Goal: Task Accomplishment & Management: Manage account settings

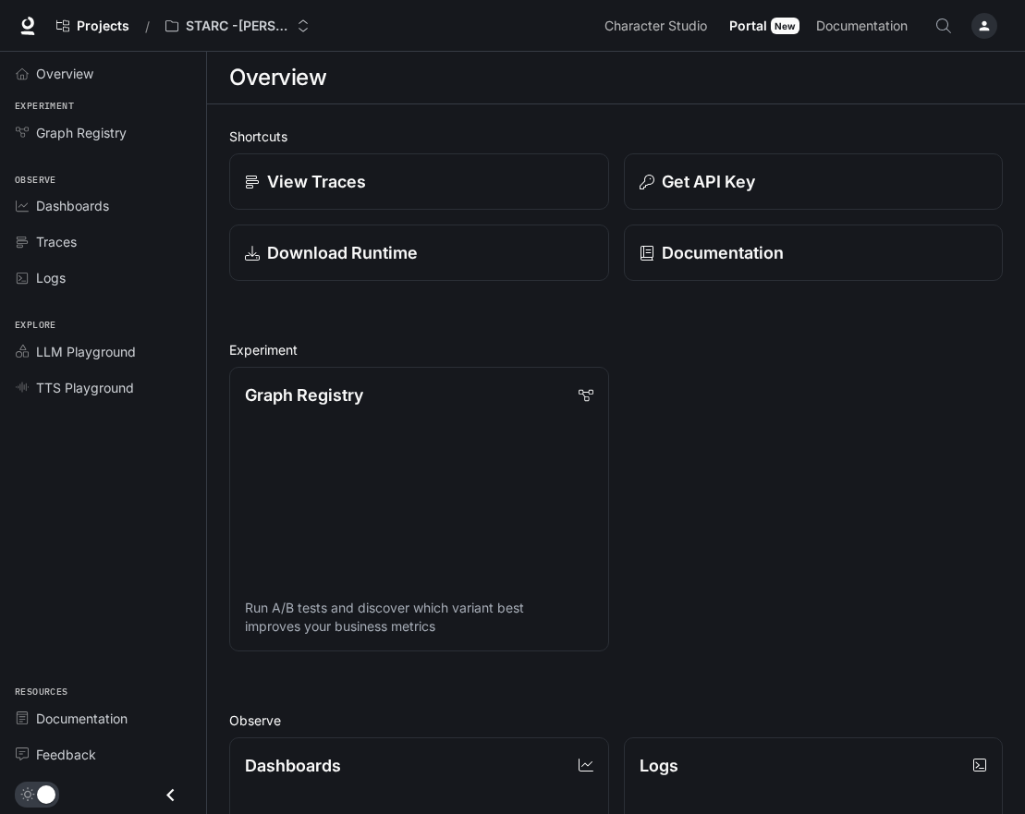
click at [977, 23] on div "button" at bounding box center [984, 26] width 26 height 26
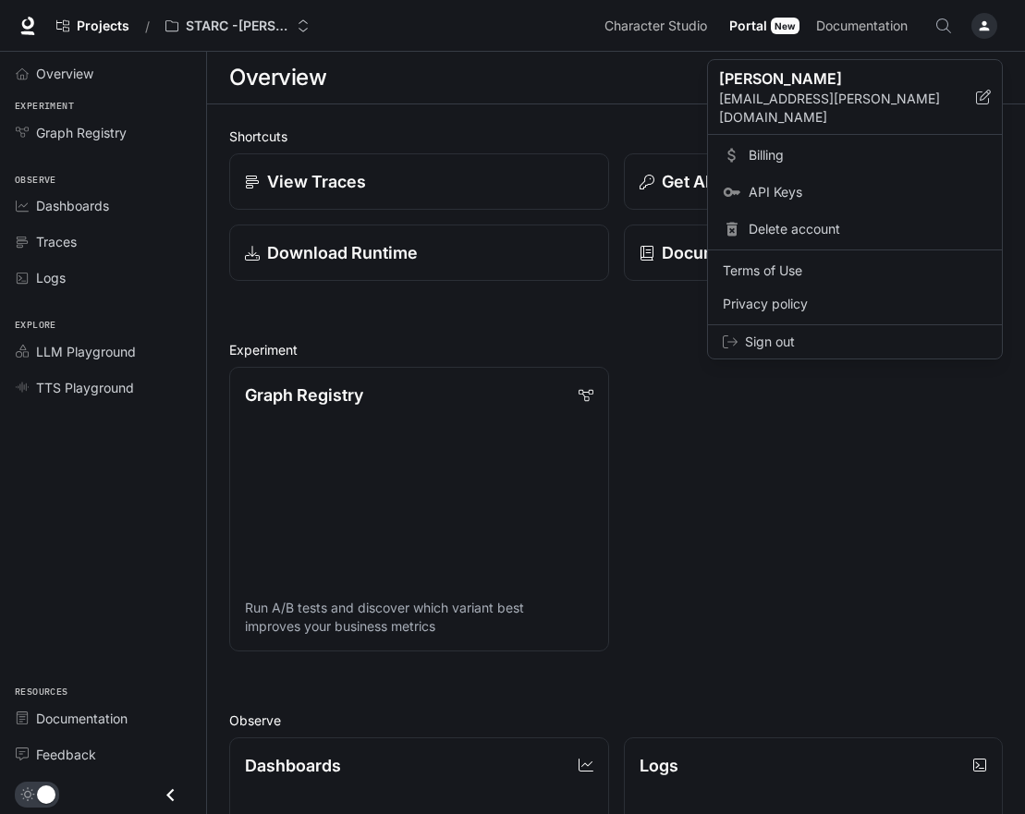
click at [978, 23] on div at bounding box center [512, 407] width 1025 height 814
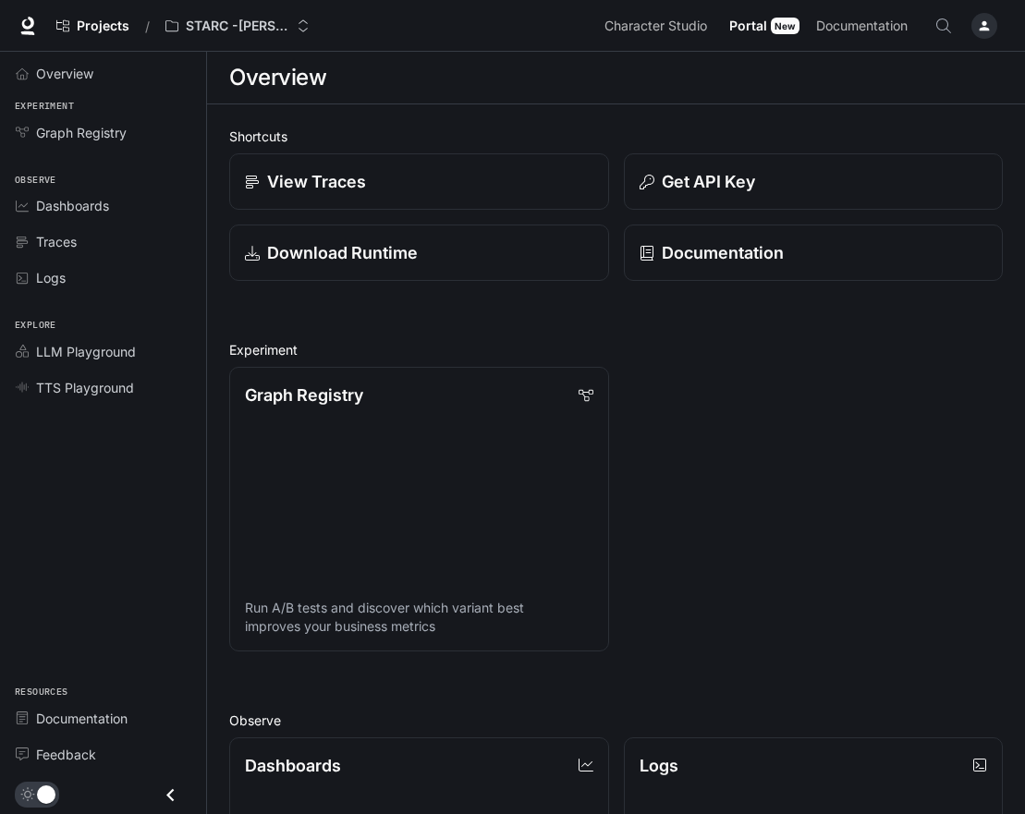
click at [1006, 11] on div "Projects / STARC -[PERSON_NAME] Character Studio Character Studio Portal Portal…" at bounding box center [512, 26] width 1025 height 52
click at [988, 30] on icon "button" at bounding box center [985, 26] width 10 height 10
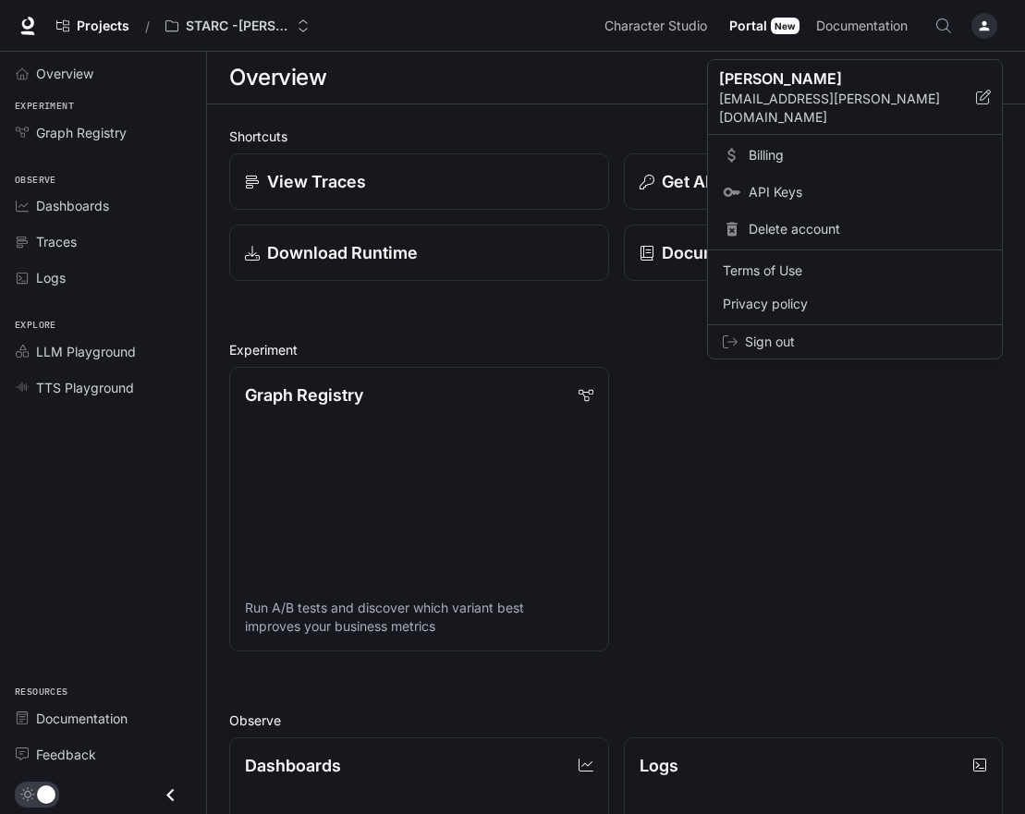
click at [755, 88] on p "[PERSON_NAME]" at bounding box center [832, 78] width 227 height 22
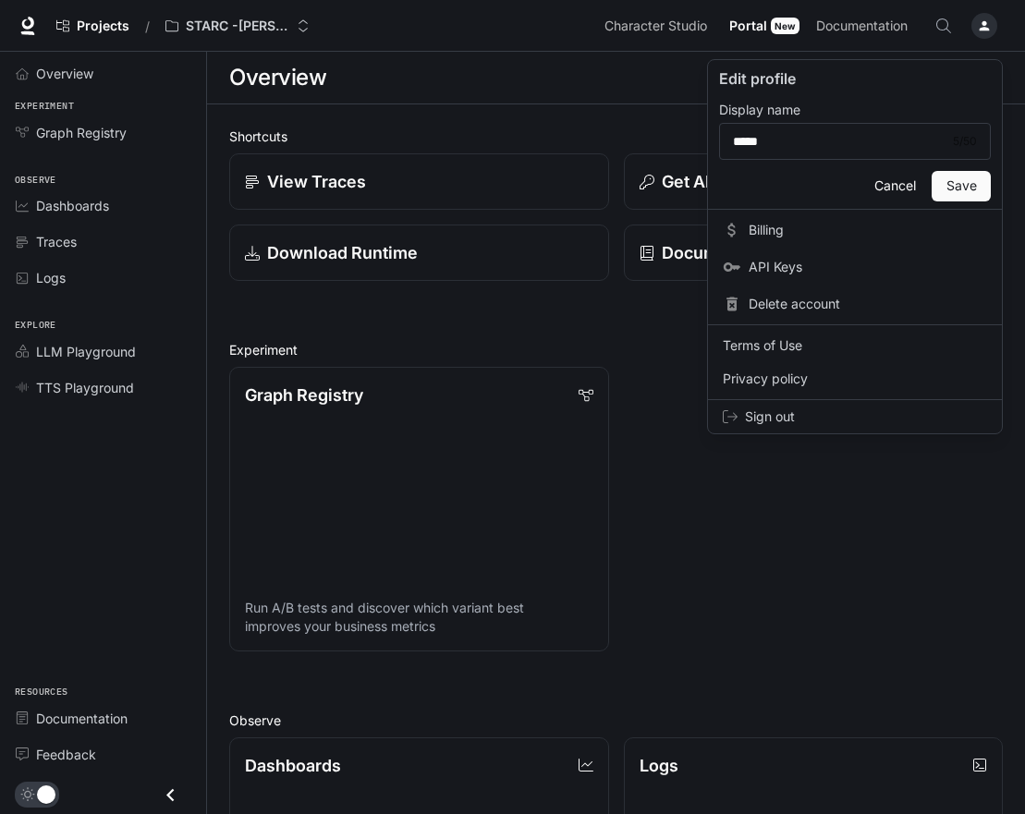
click at [884, 186] on button "Cancel" at bounding box center [894, 186] width 59 height 30
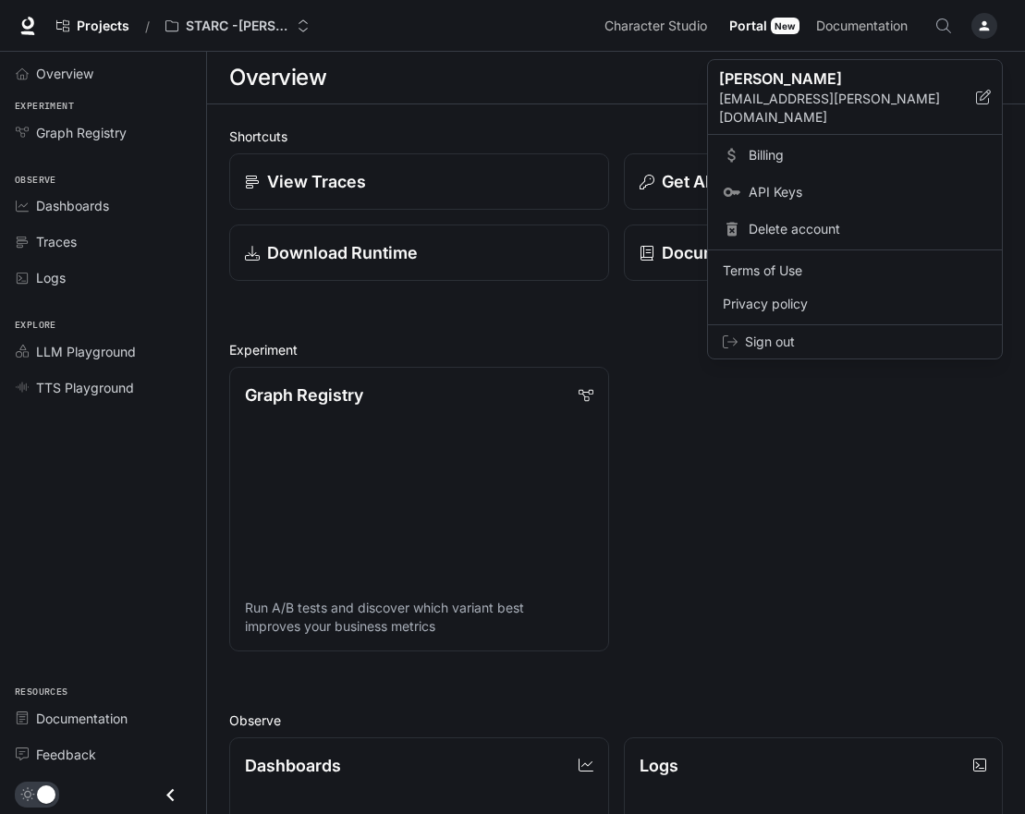
click at [23, 25] on div at bounding box center [512, 407] width 1025 height 814
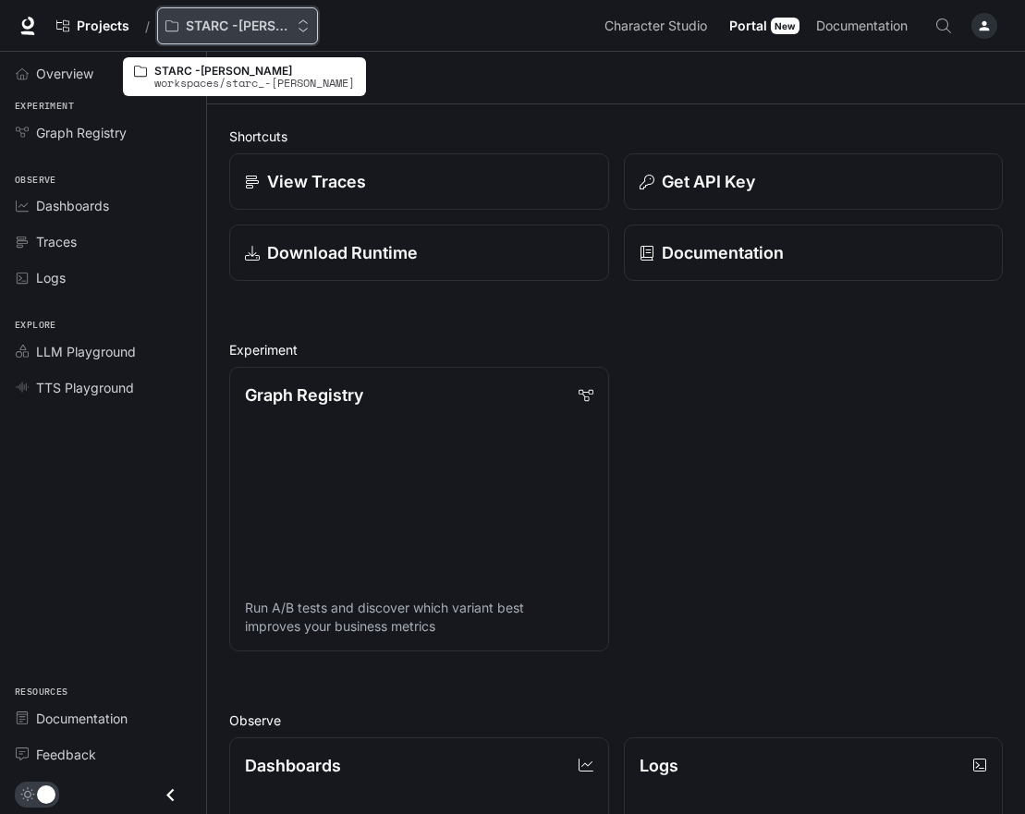
click at [184, 22] on div "STARC -[PERSON_NAME]" at bounding box center [230, 26] width 131 height 16
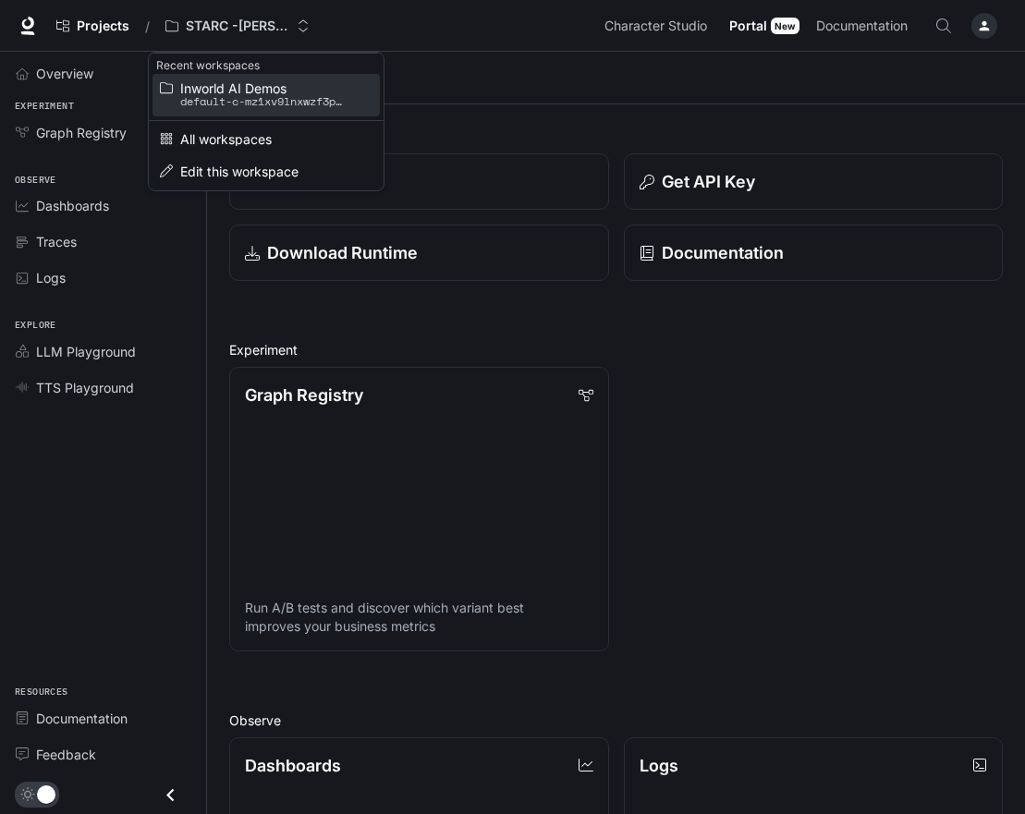
click at [237, 89] on span "Inworld AI Demos" at bounding box center [263, 88] width 166 height 14
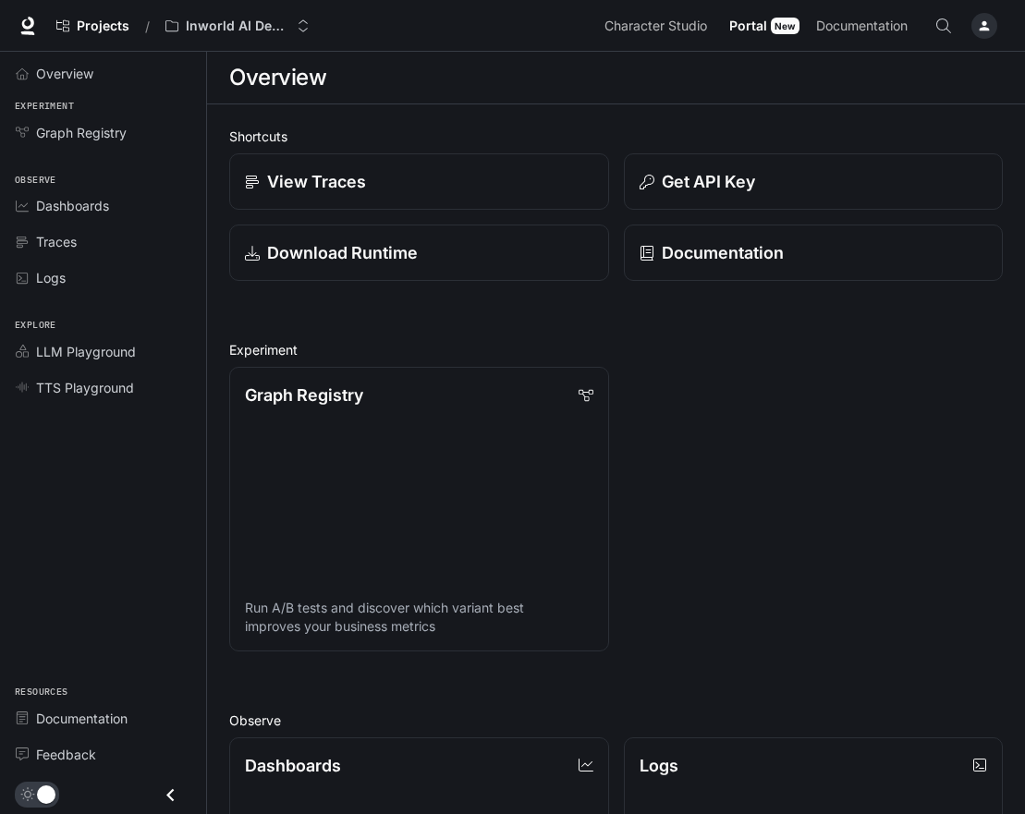
click at [950, 30] on icon "Open Command Menu" at bounding box center [943, 25] width 15 height 15
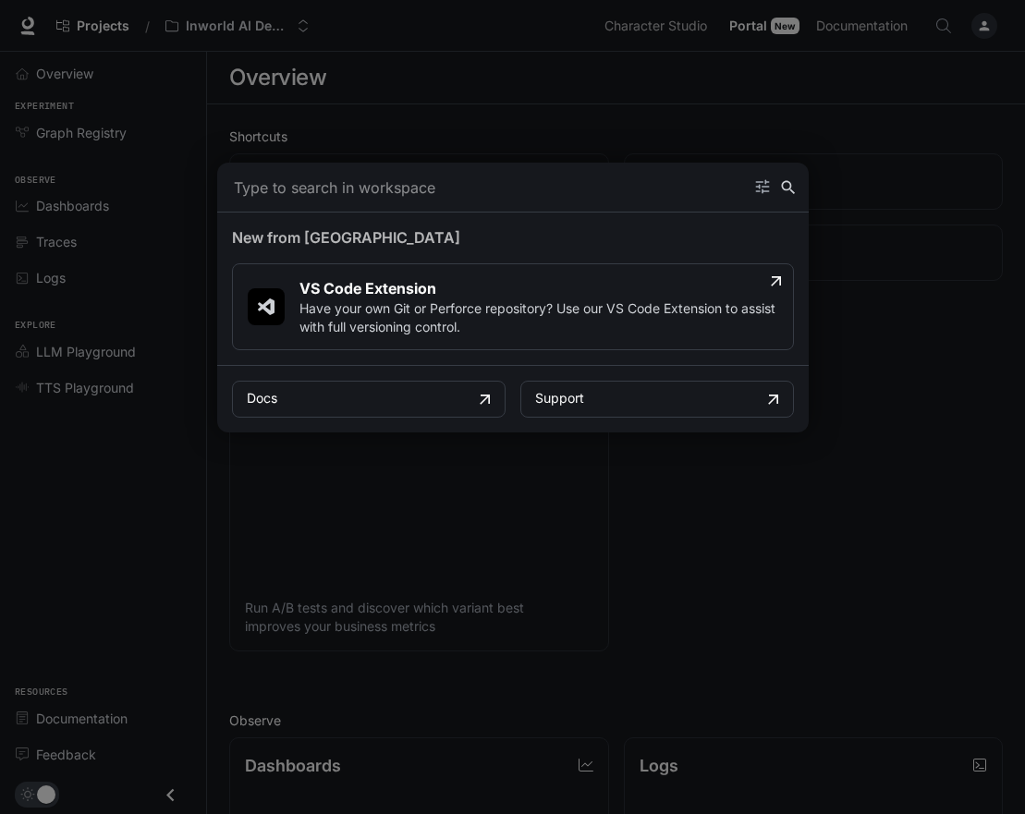
click at [973, 31] on div "Command menu" at bounding box center [512, 407] width 1025 height 814
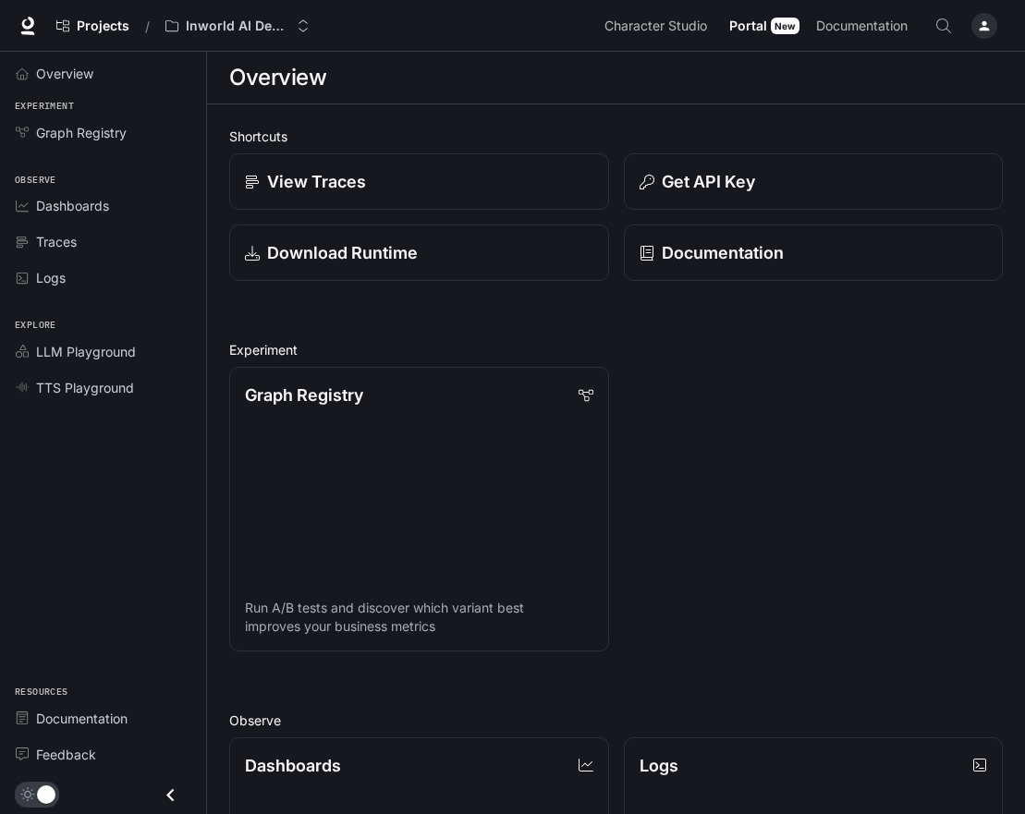
click at [974, 30] on div "button" at bounding box center [984, 26] width 26 height 26
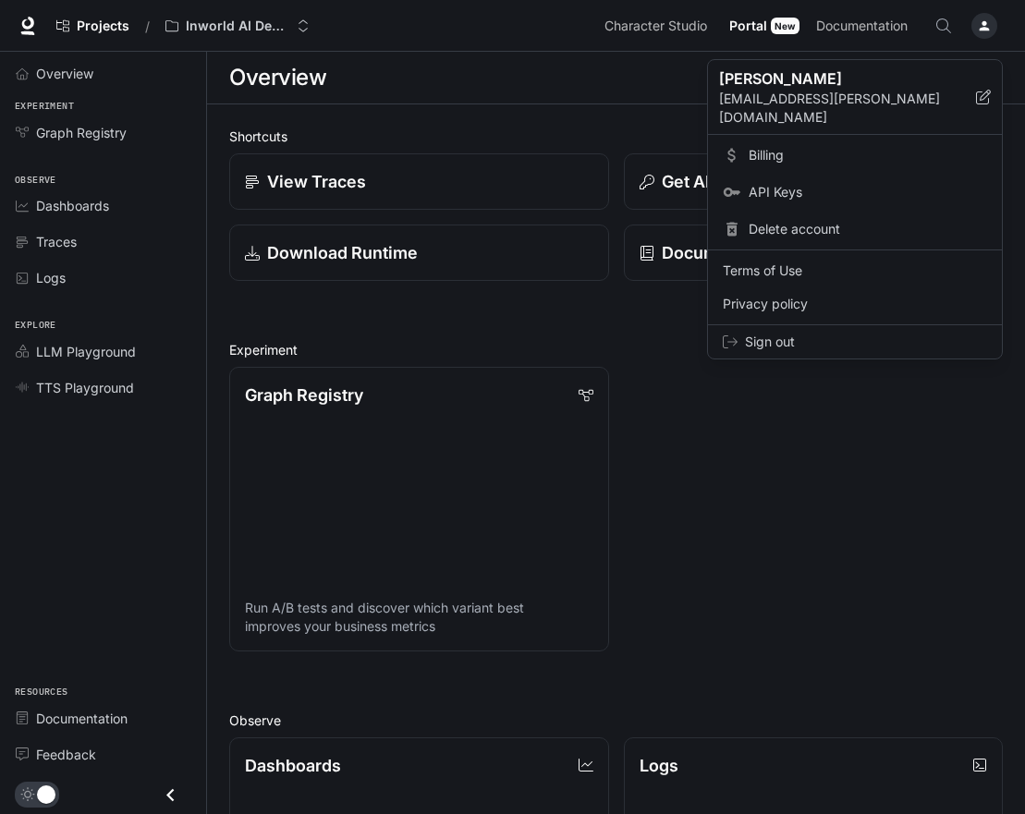
click at [55, 477] on div at bounding box center [512, 407] width 1025 height 814
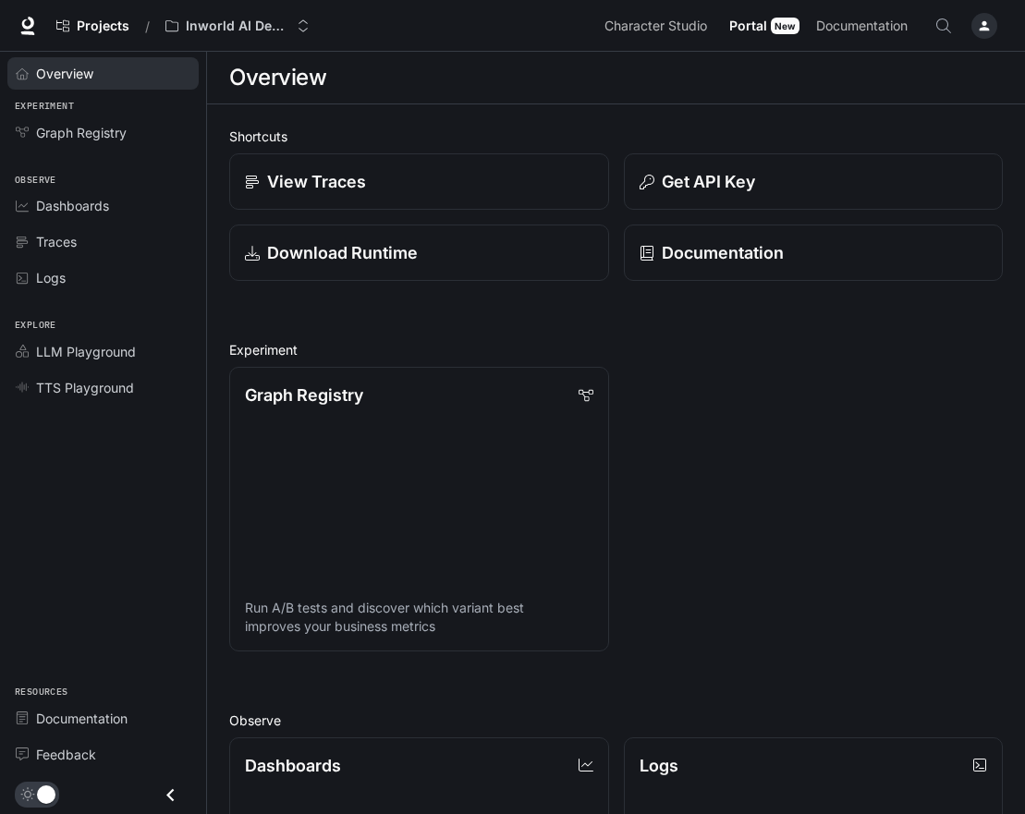
click at [39, 57] on link "Overview" at bounding box center [102, 73] width 191 height 32
click at [21, 16] on link at bounding box center [28, 26] width 26 height 26
click at [68, 78] on span "Overview" at bounding box center [64, 73] width 57 height 19
click at [665, 35] on span "Character Studio" at bounding box center [655, 26] width 103 height 23
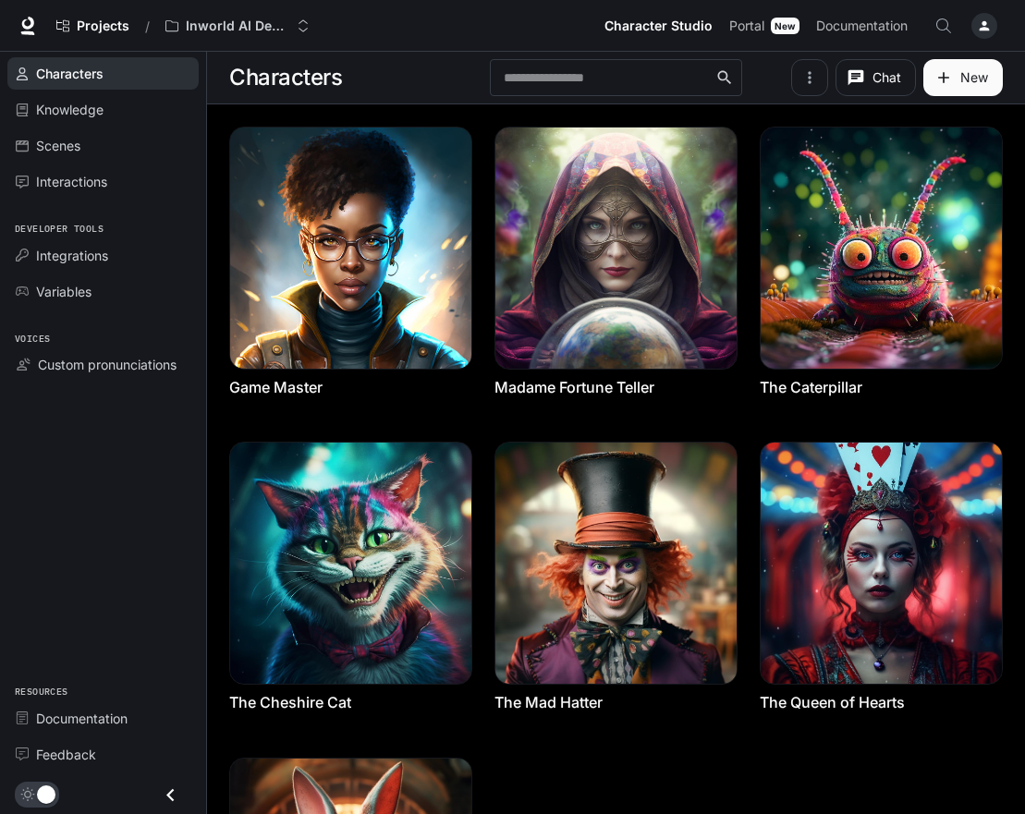
click at [982, 33] on div "button" at bounding box center [984, 26] width 26 height 26
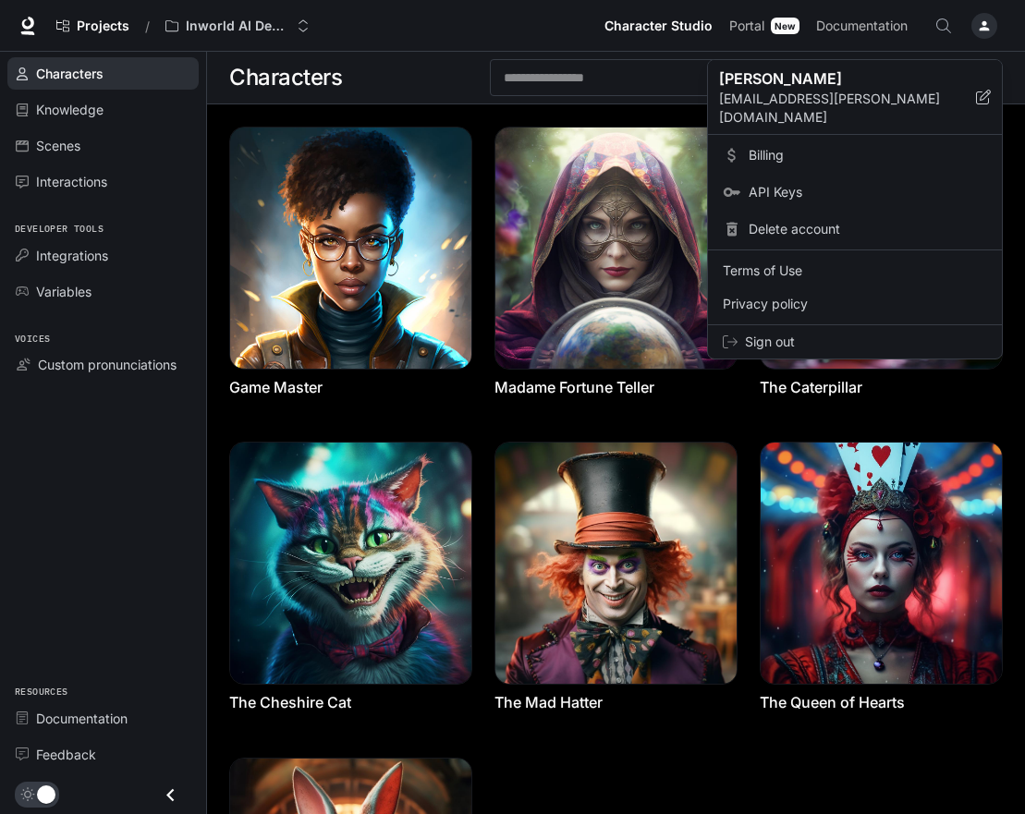
click at [871, 85] on p "[PERSON_NAME]" at bounding box center [832, 78] width 227 height 22
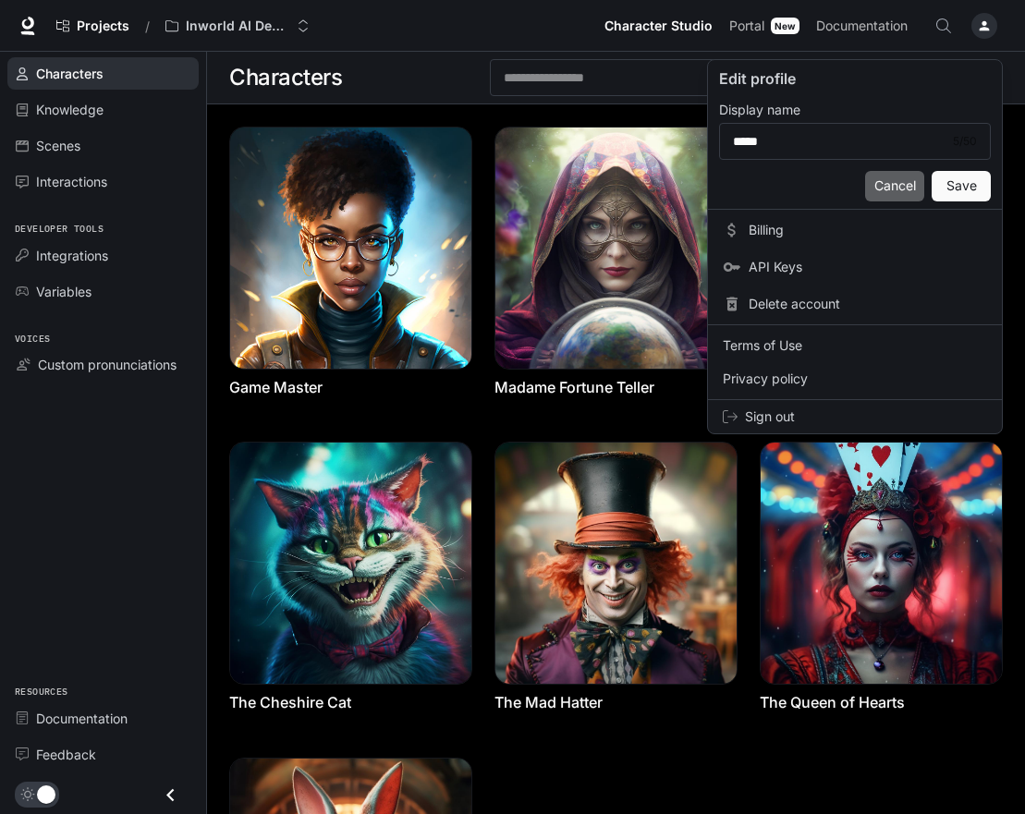
click at [881, 184] on button "Cancel" at bounding box center [894, 186] width 59 height 30
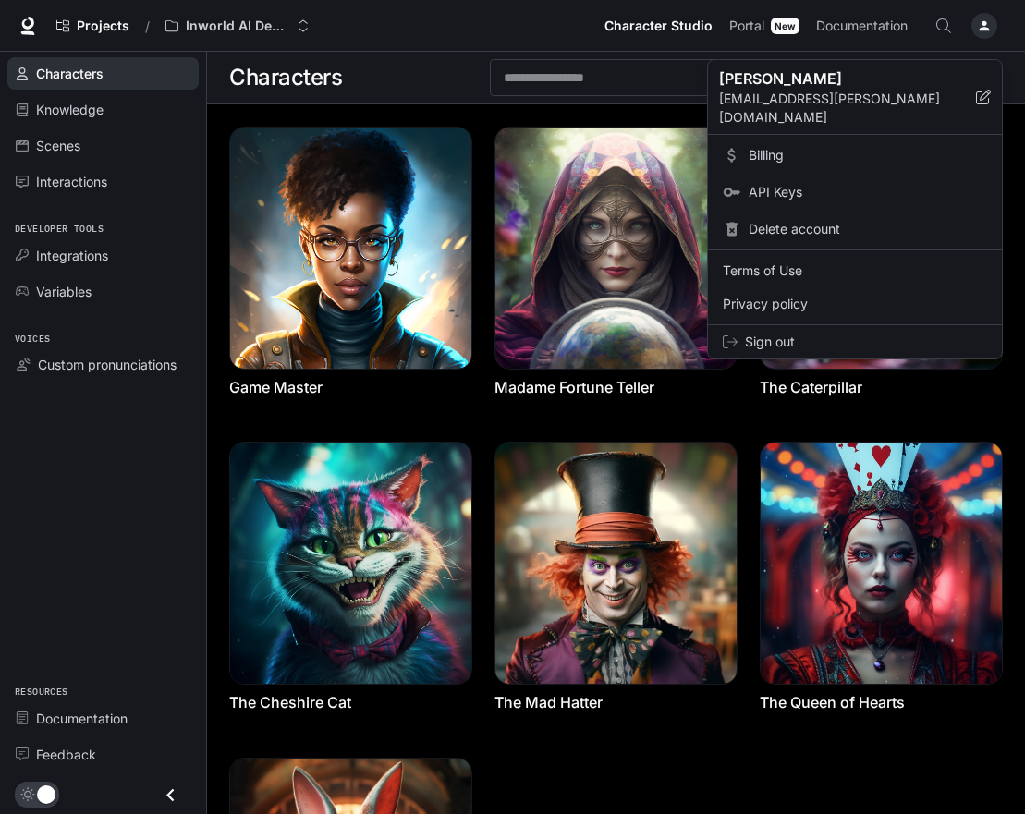
click at [774, 146] on span "Billing" at bounding box center [868, 155] width 238 height 18
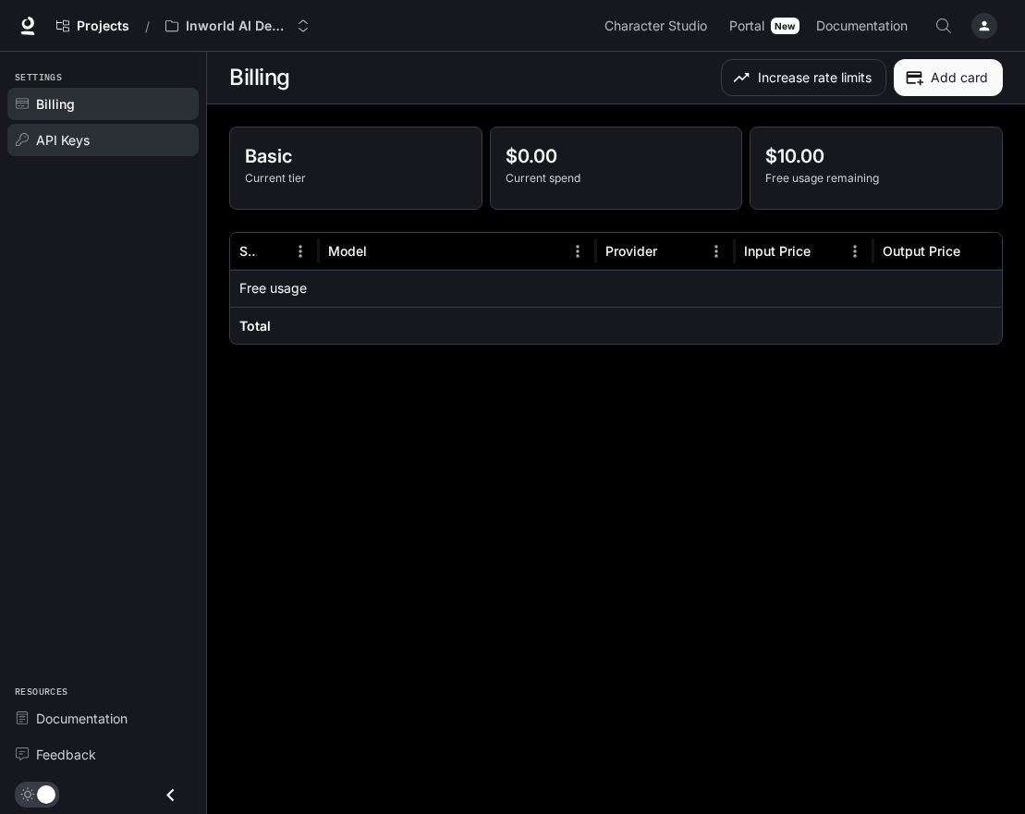
click at [79, 148] on span "API Keys" at bounding box center [63, 139] width 54 height 19
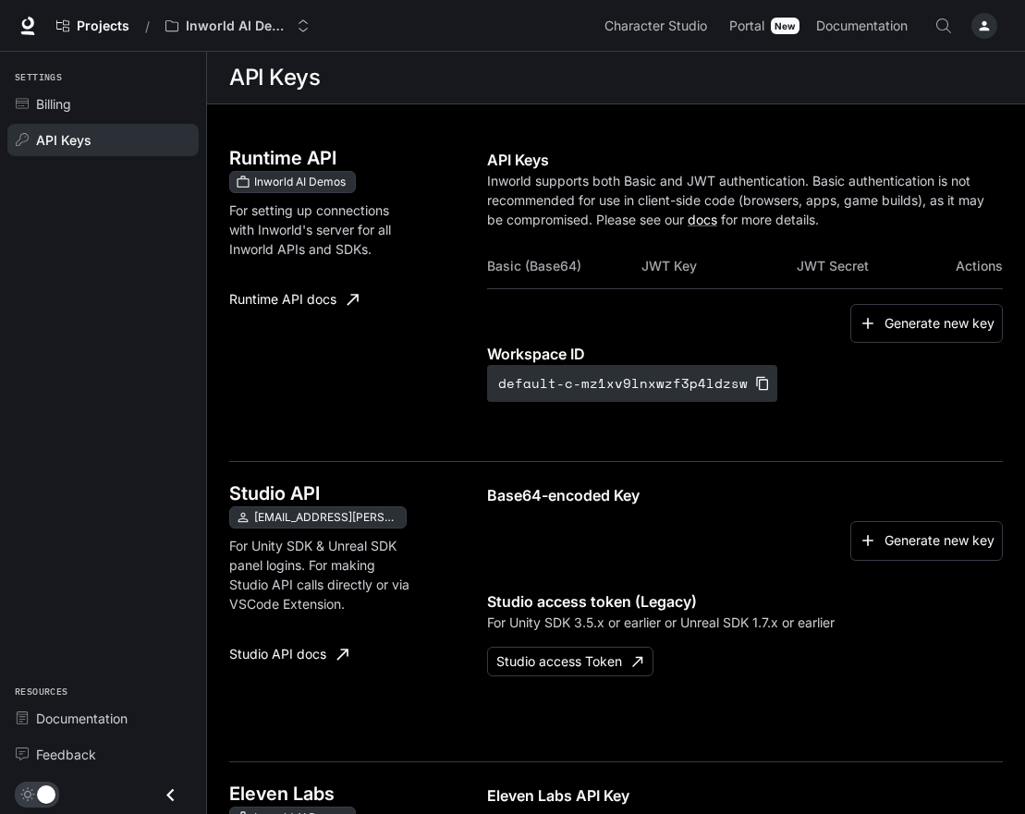
click at [975, 28] on div "button" at bounding box center [984, 26] width 26 height 26
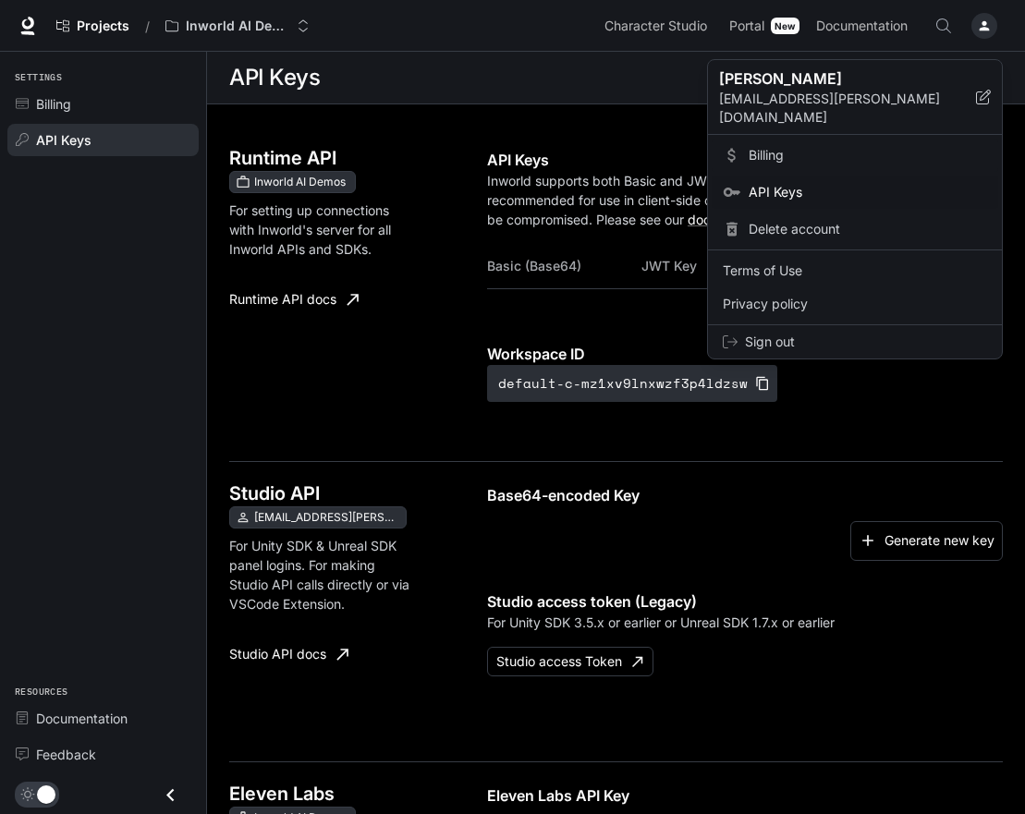
click at [756, 146] on span "Billing" at bounding box center [868, 155] width 238 height 18
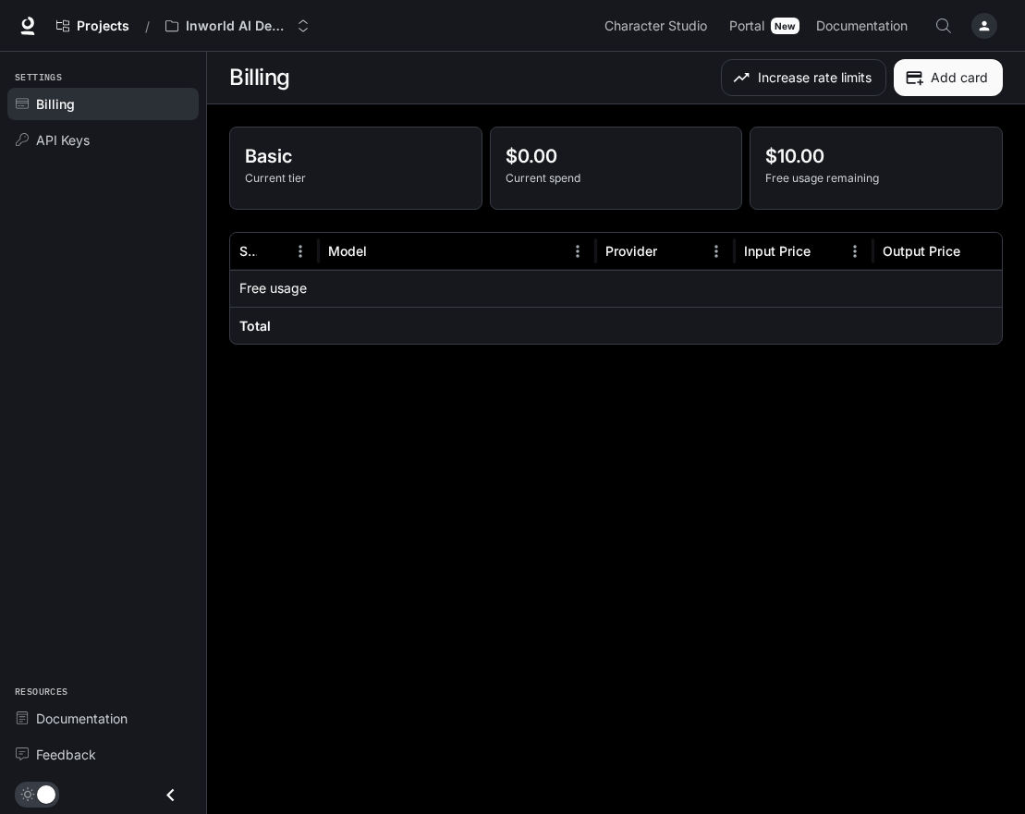
click at [279, 283] on p "Free usage" at bounding box center [272, 288] width 67 height 18
click at [784, 157] on p "$10.00" at bounding box center [876, 156] width 222 height 28
click at [761, 31] on span "Portal" at bounding box center [746, 26] width 35 height 23
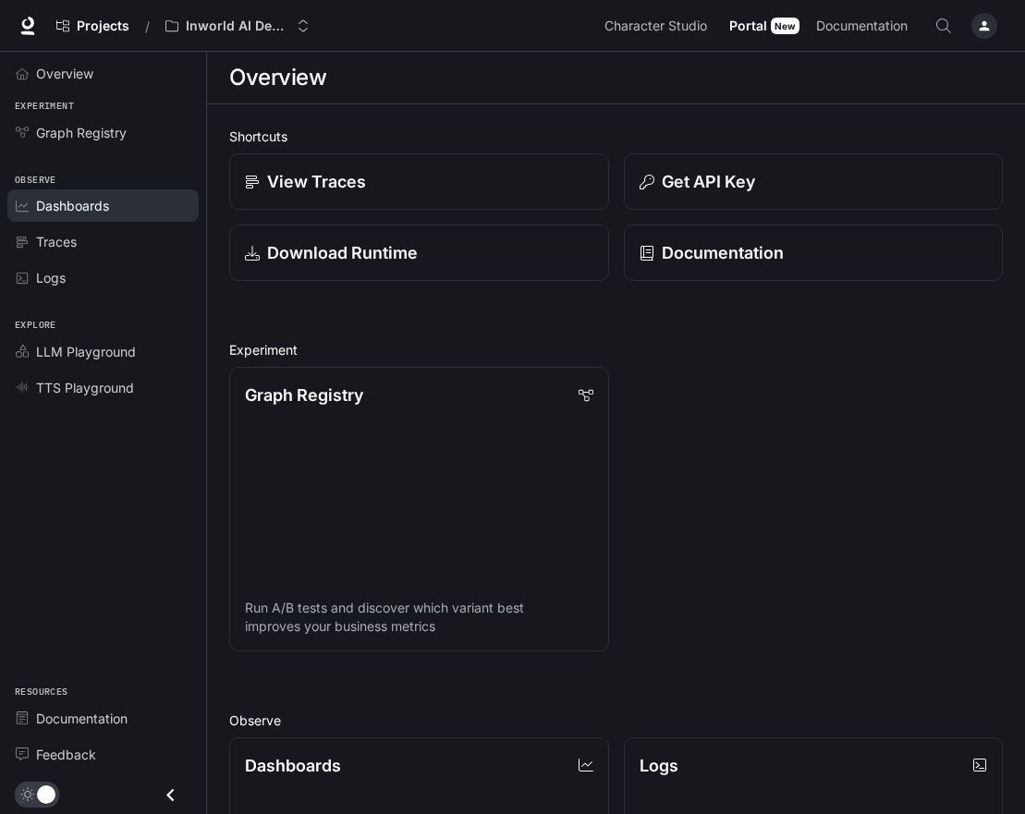
click at [93, 210] on span "Dashboards" at bounding box center [72, 205] width 73 height 19
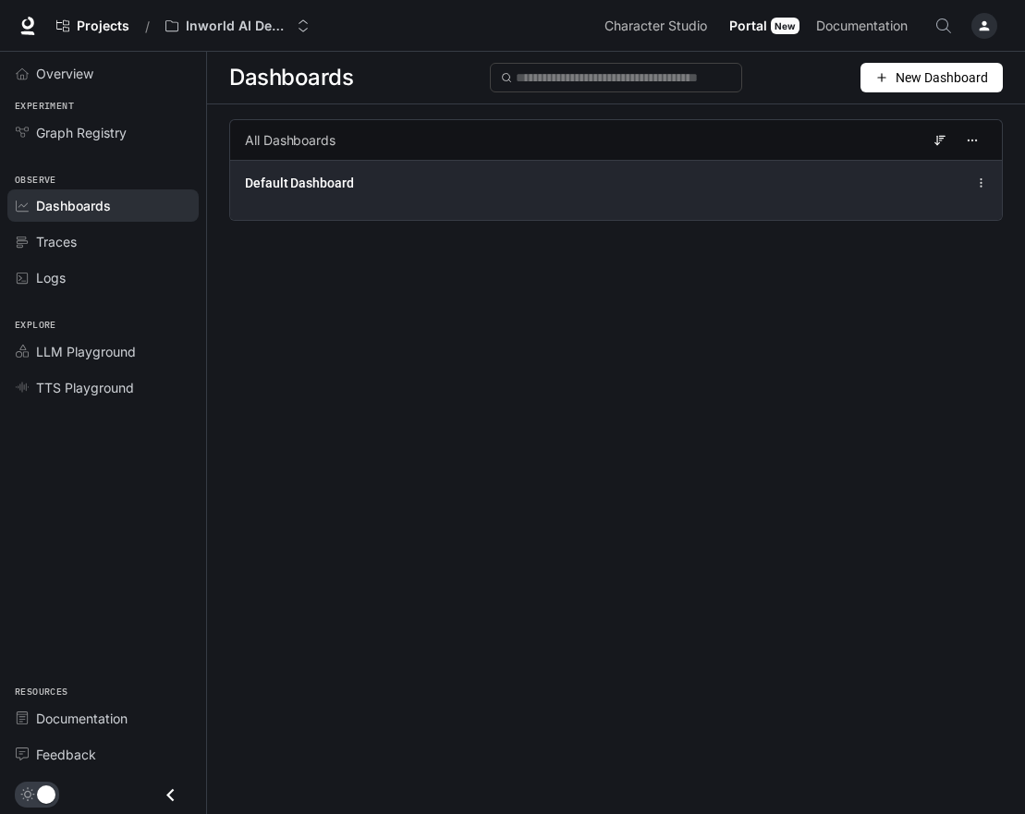
click at [764, 196] on div "Default Dashboard" at bounding box center [616, 190] width 772 height 60
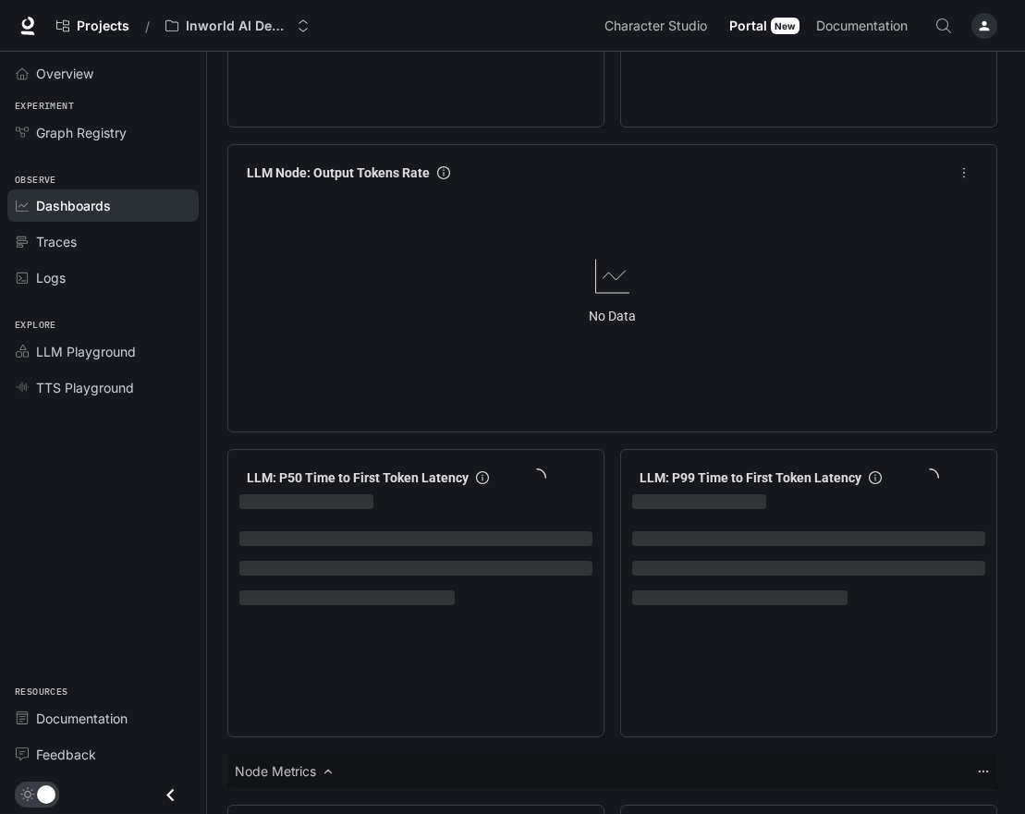
scroll to position [1885, 0]
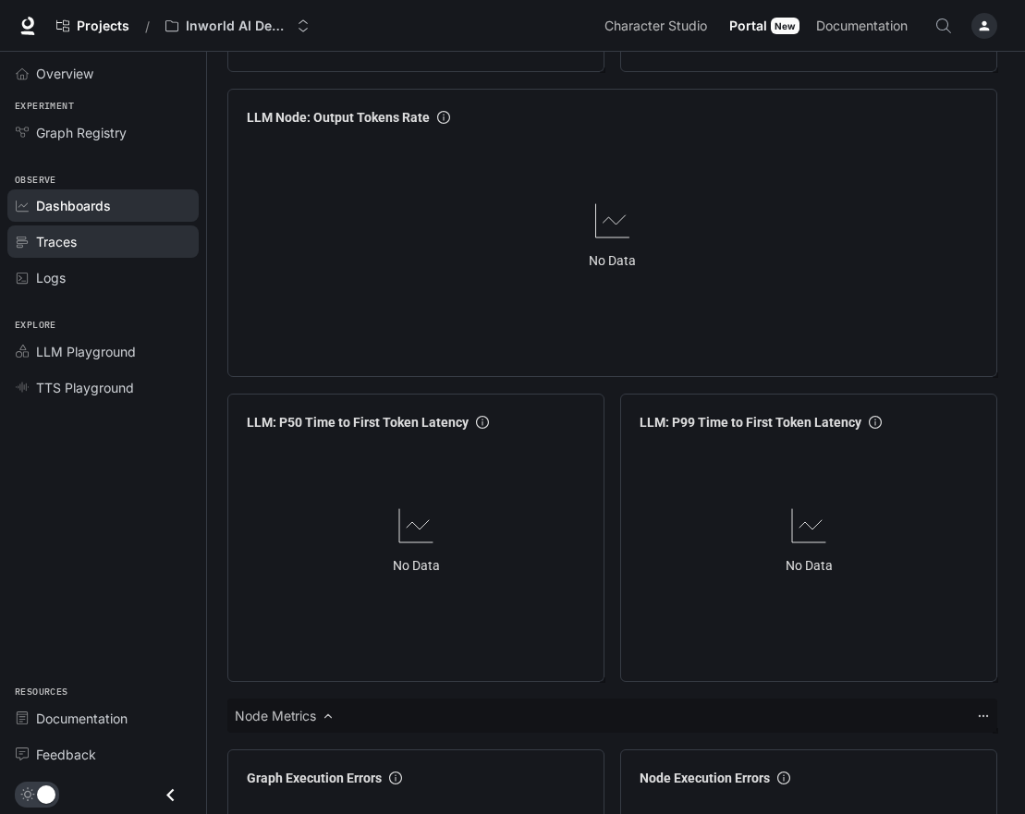
click at [78, 235] on div "Traces" at bounding box center [113, 241] width 154 height 19
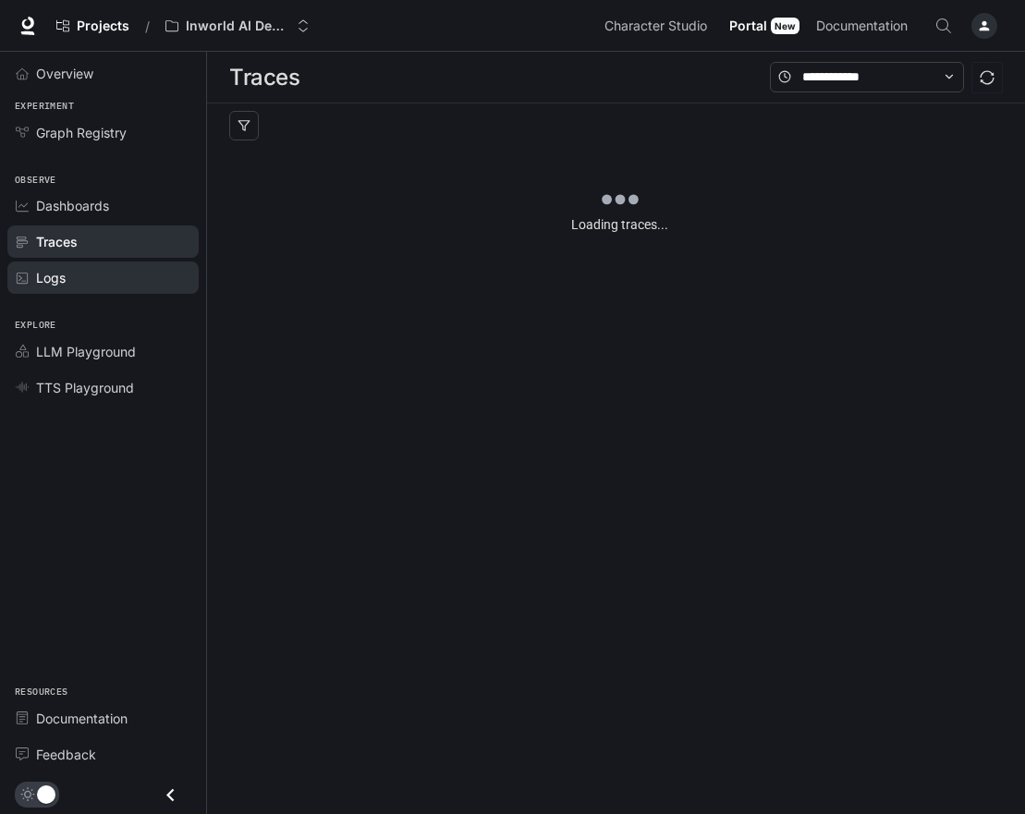
click at [79, 281] on div "Logs" at bounding box center [113, 277] width 154 height 19
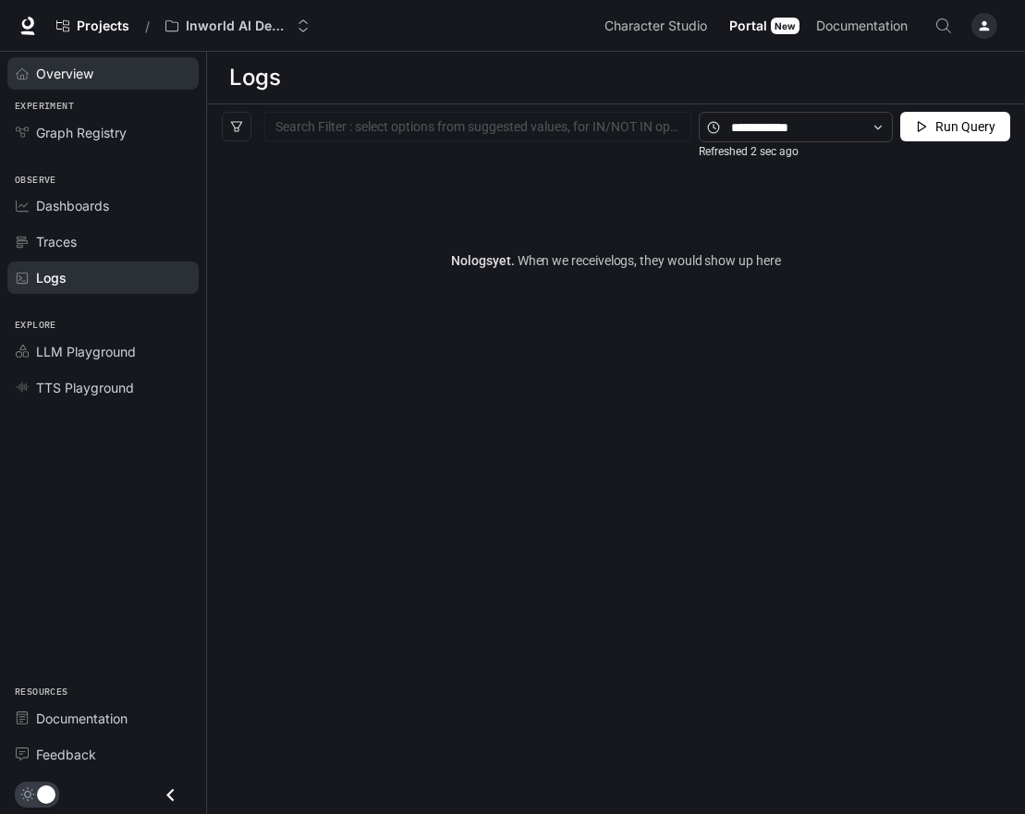
click at [61, 68] on span "Overview" at bounding box center [64, 73] width 57 height 19
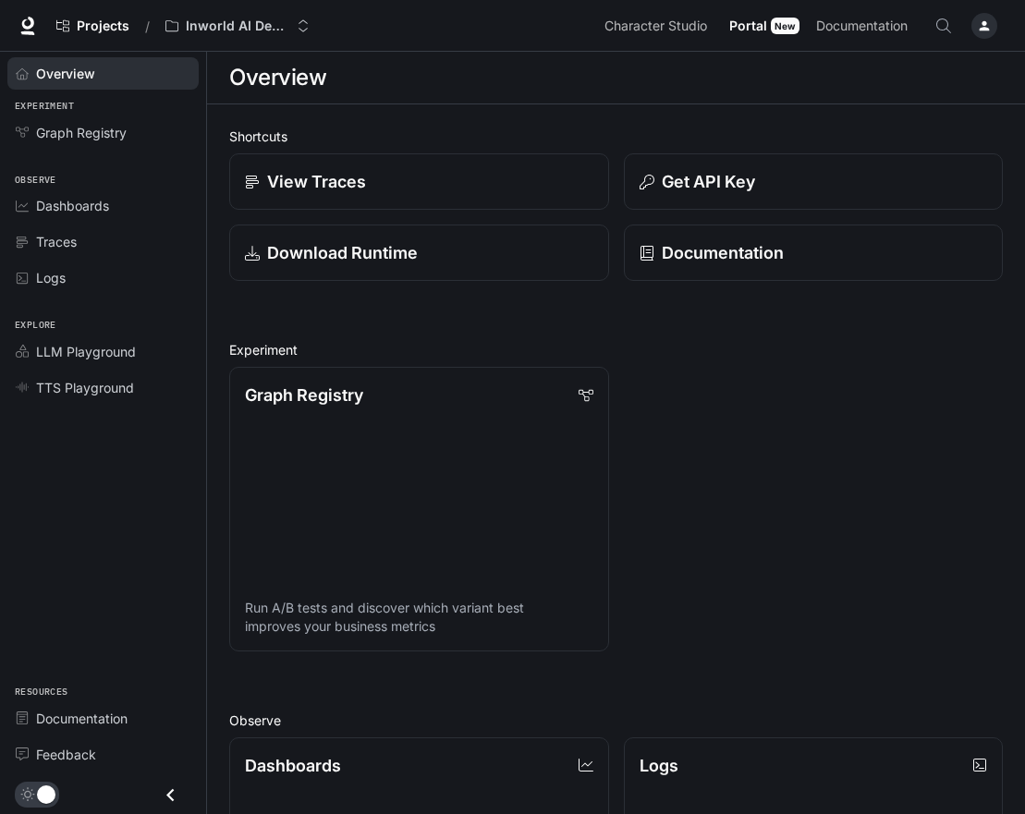
click at [981, 30] on icon "button" at bounding box center [985, 26] width 10 height 10
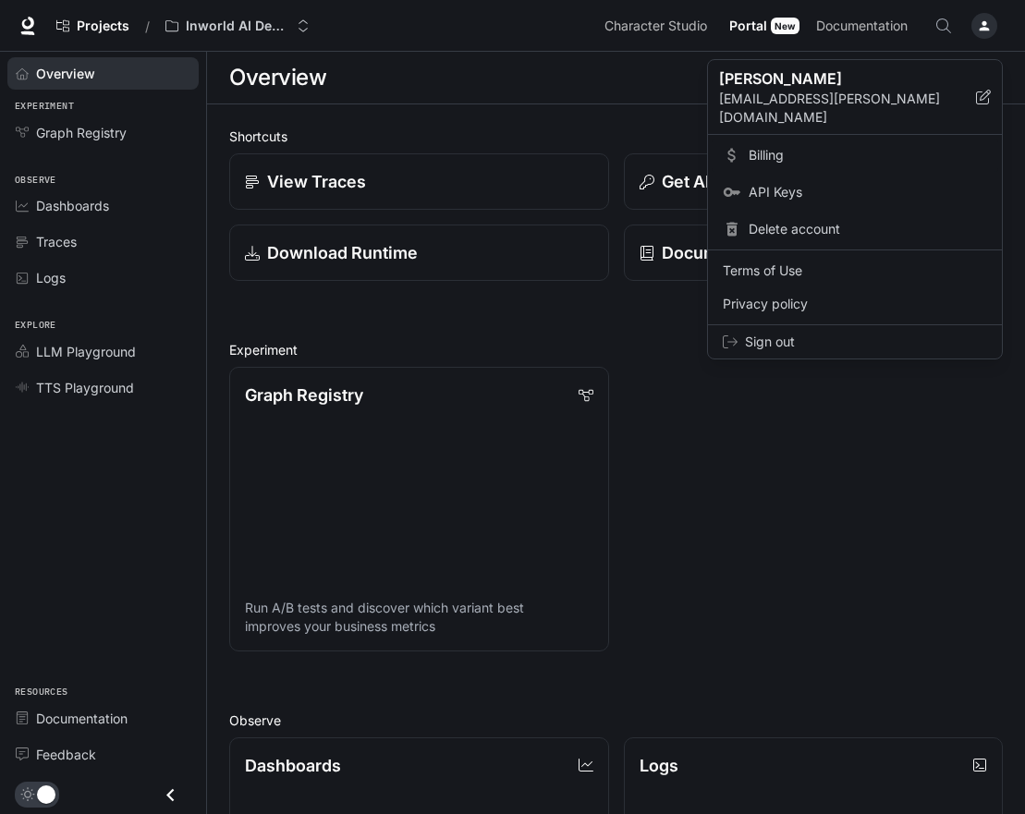
click at [782, 139] on link "Billing" at bounding box center [855, 155] width 287 height 33
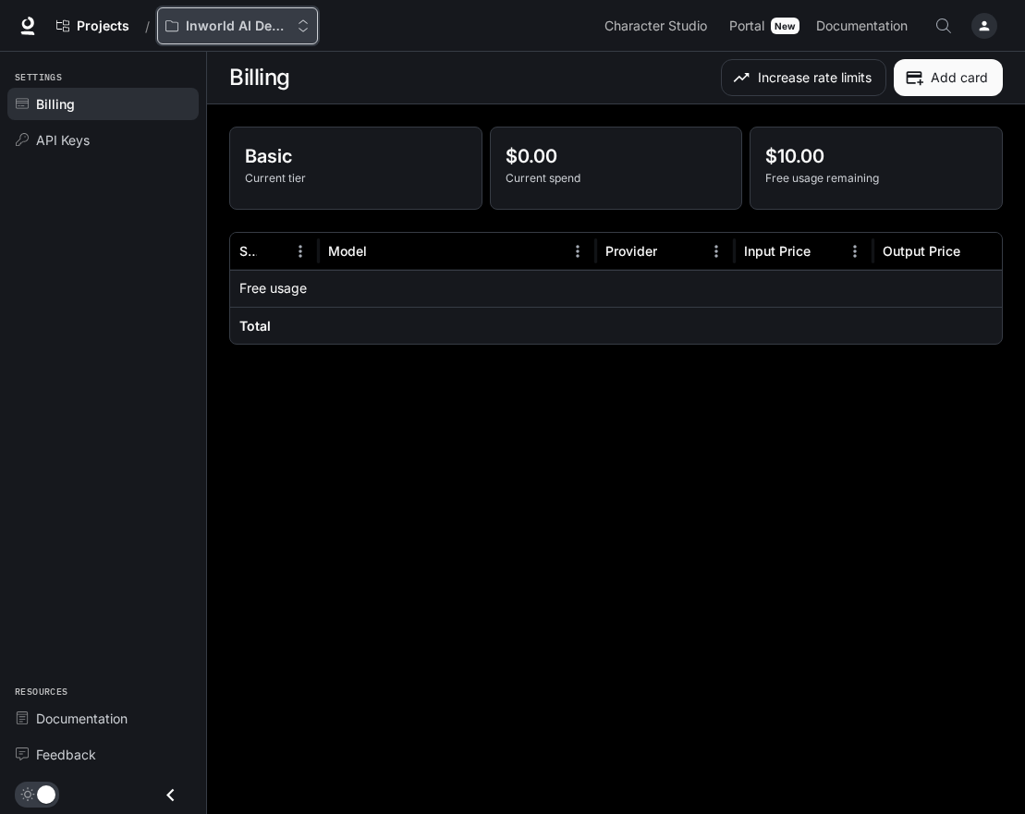
click at [236, 7] on button "Inworld AI Demos" at bounding box center [237, 25] width 161 height 37
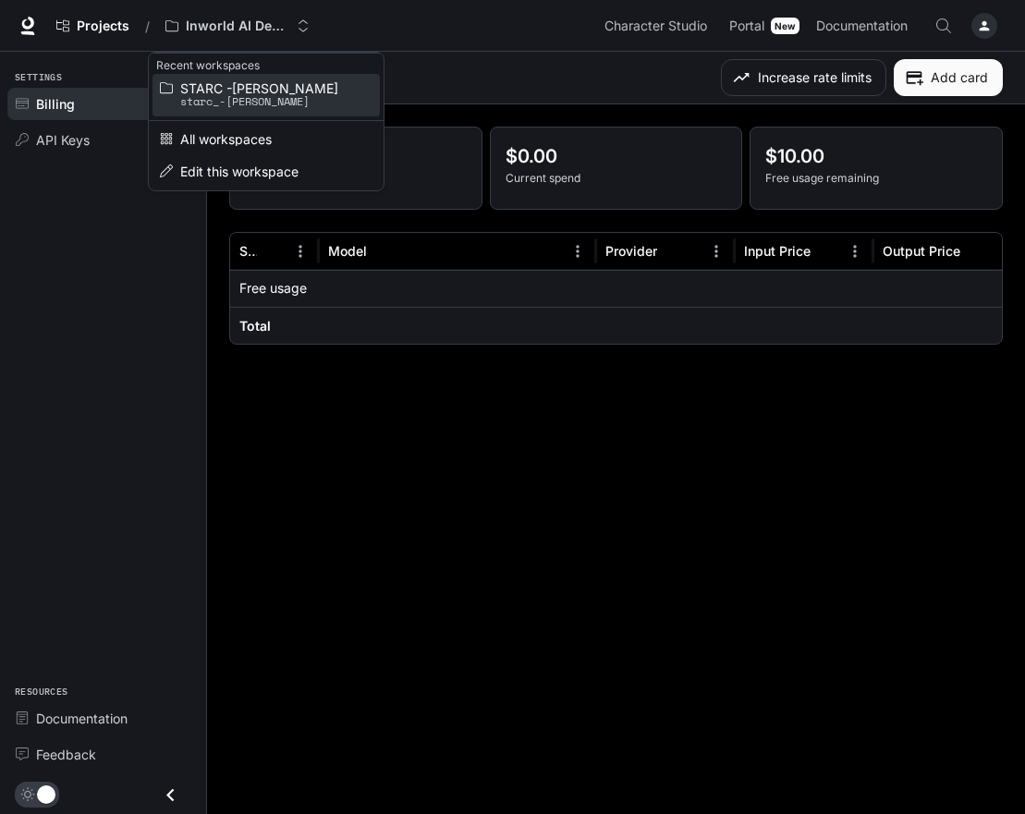
click at [256, 91] on span "STARC -[PERSON_NAME]" at bounding box center [263, 88] width 166 height 14
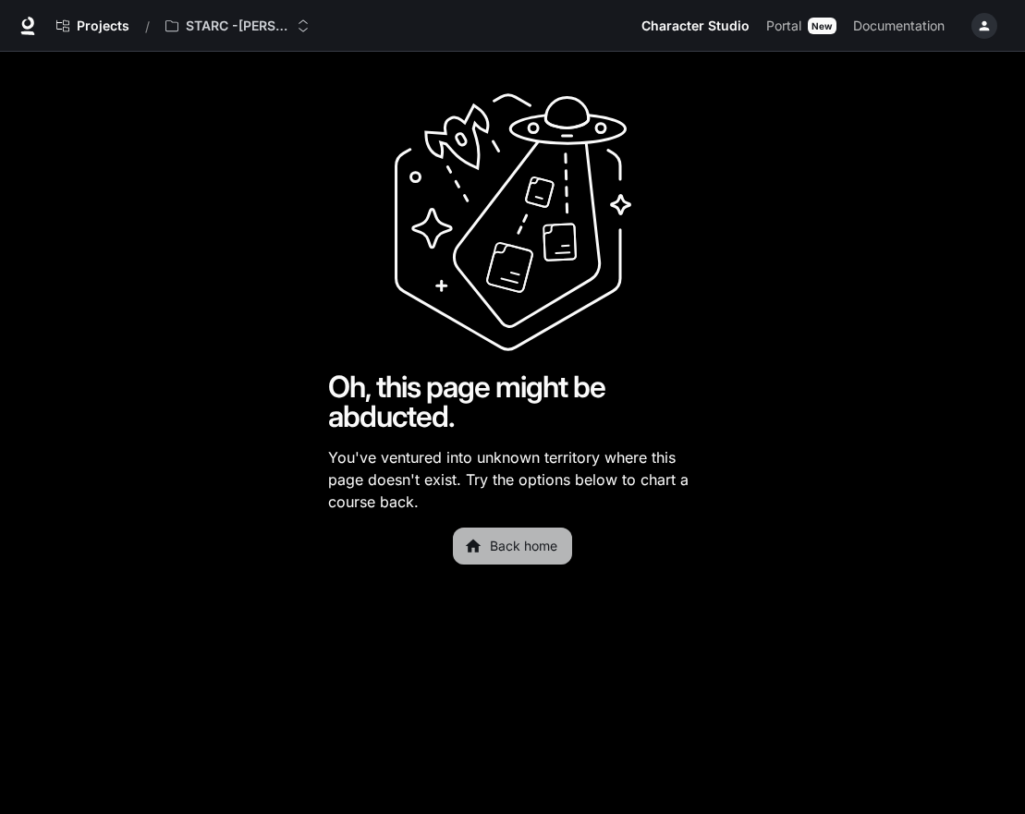
click at [553, 554] on link "Back home" at bounding box center [512, 546] width 119 height 37
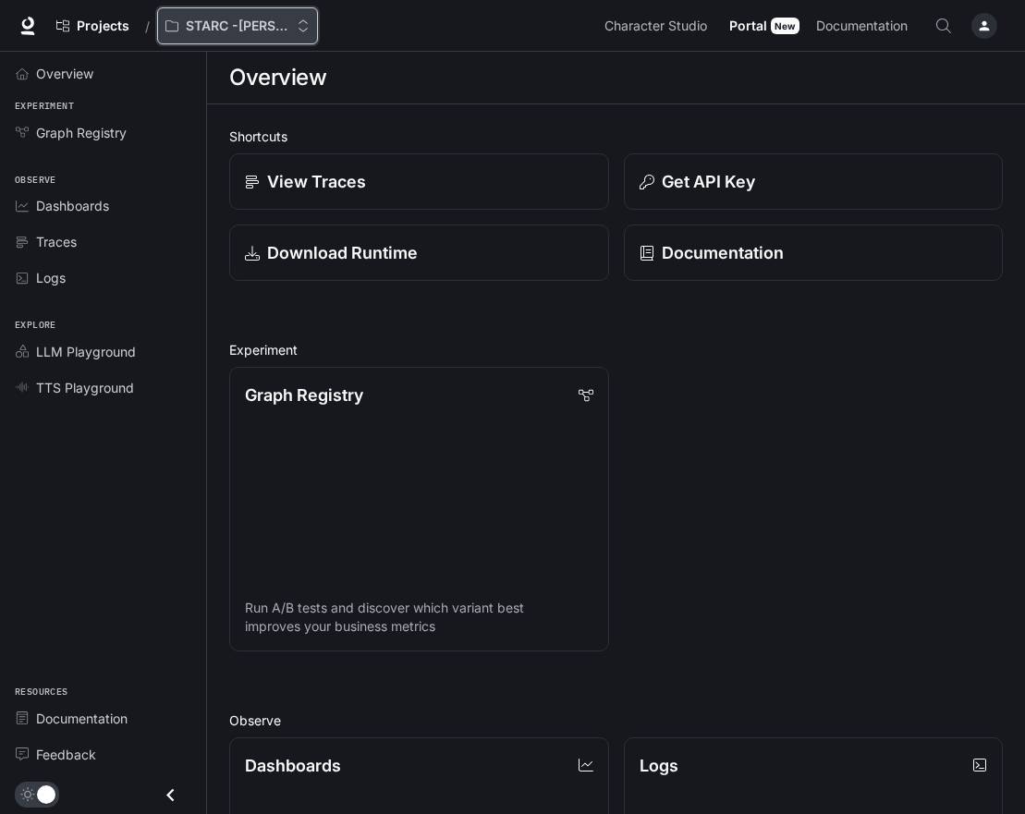
click at [265, 31] on p "STARC -[PERSON_NAME]" at bounding box center [238, 26] width 104 height 16
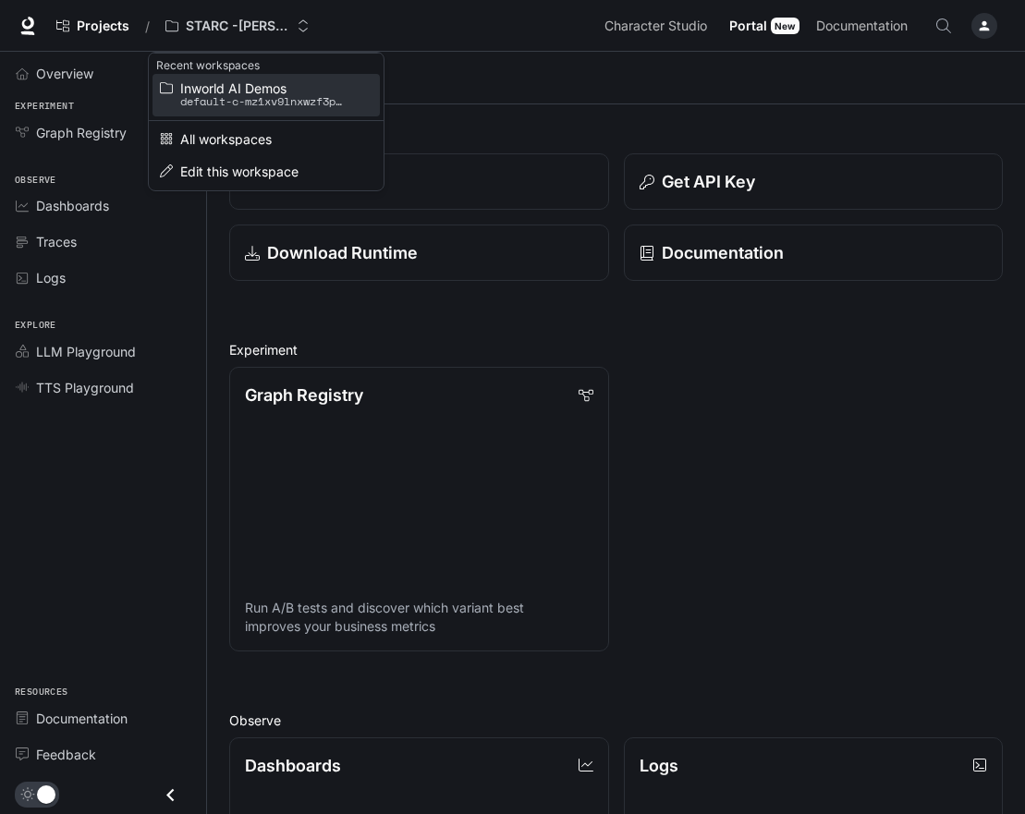
click at [285, 100] on p "default-c-mz1xv9lnxwzf3p4ldzsw" at bounding box center [263, 101] width 166 height 13
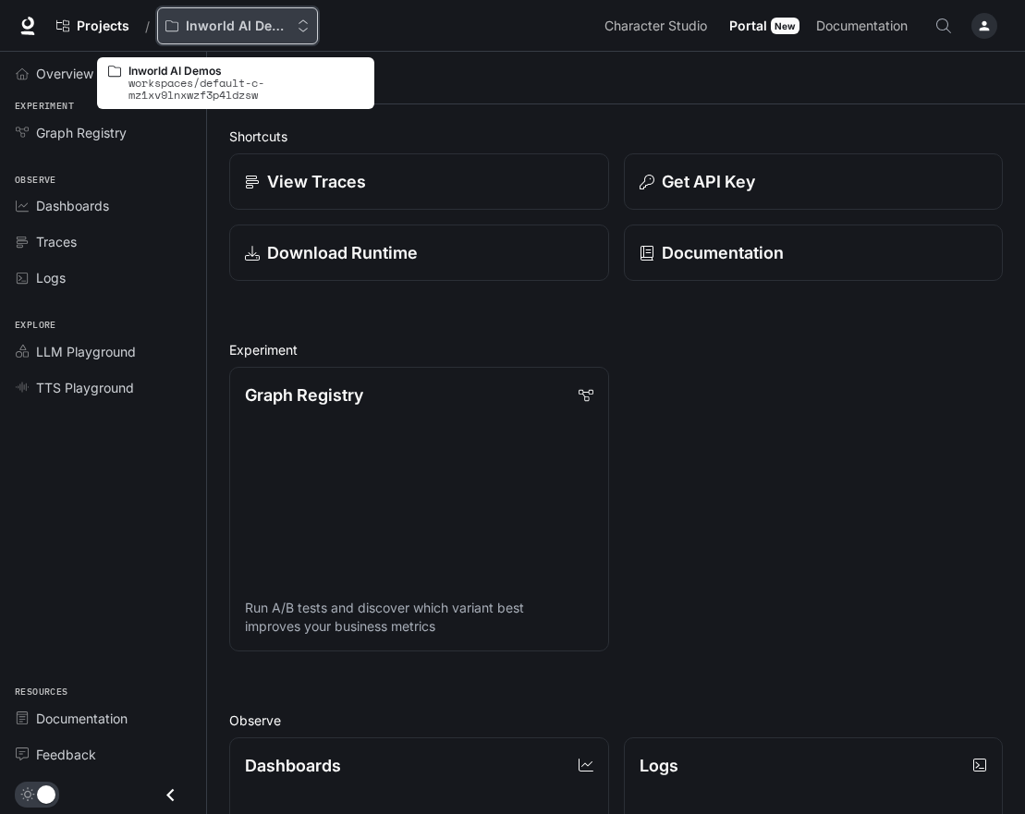
click at [262, 28] on p "Inworld AI Demos" at bounding box center [238, 26] width 104 height 16
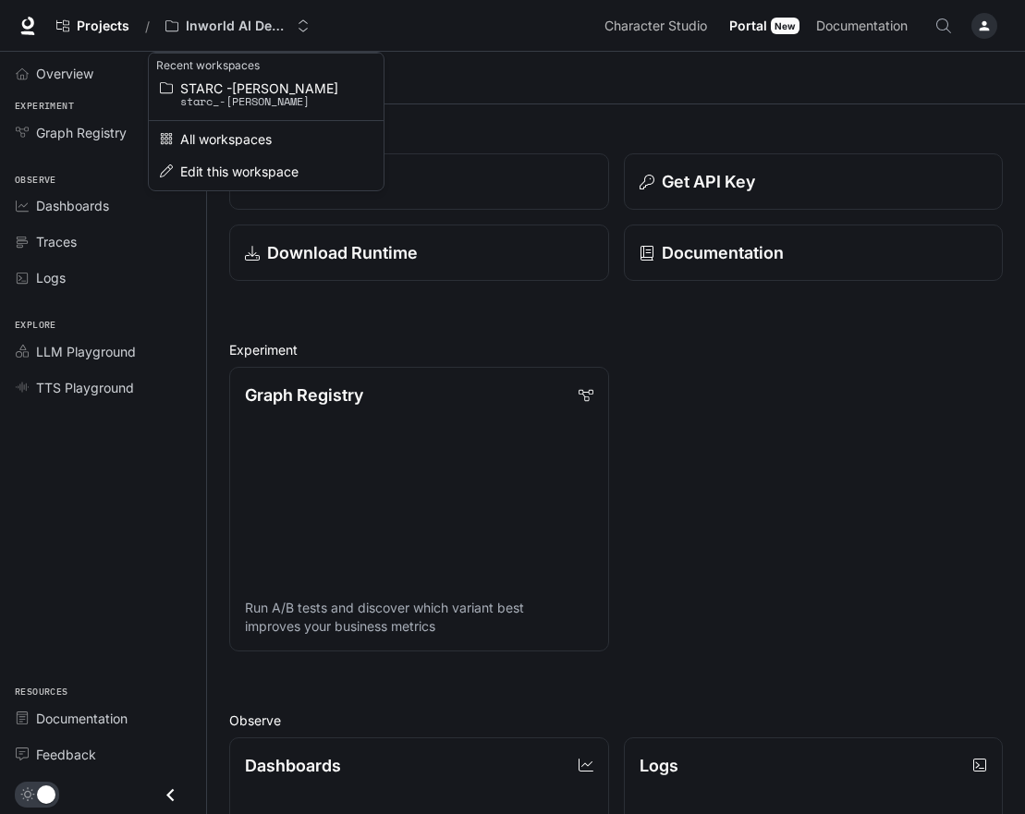
click at [263, 78] on link "STARC -Alex Ballard starc_-alex_ballard" at bounding box center [265, 95] width 227 height 43
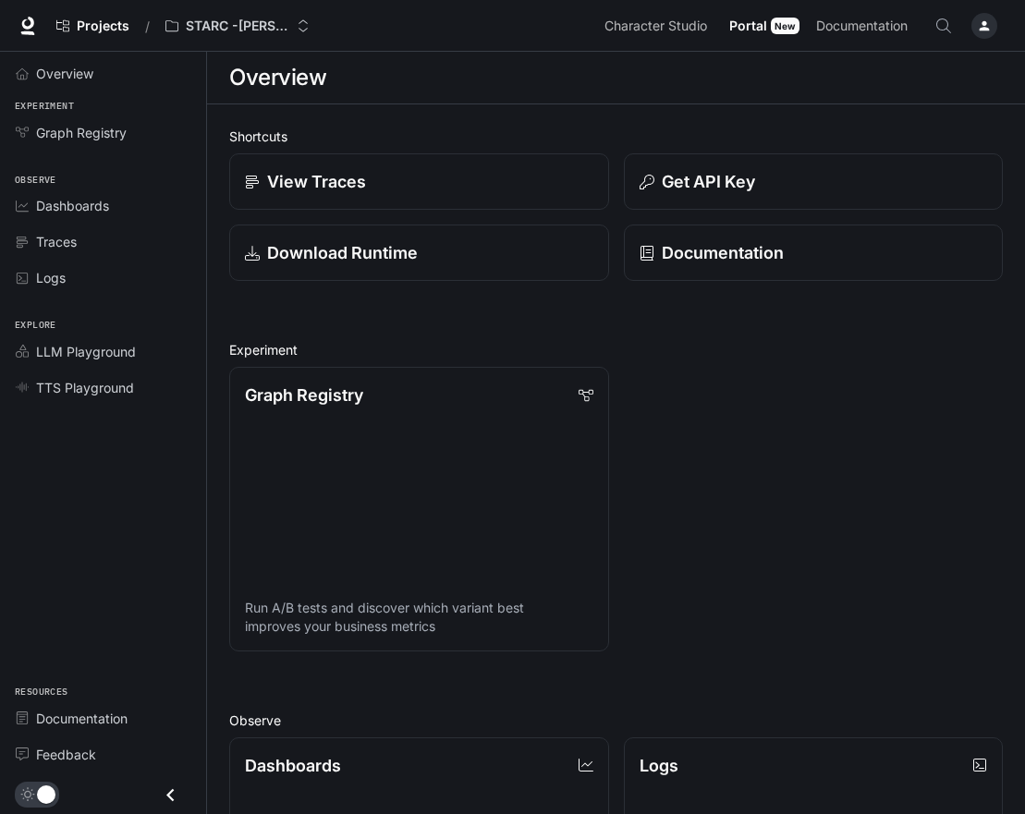
click at [963, 38] on div "Character Studio Character Studio Portal Portal New Documentation Documentation" at bounding box center [800, 25] width 406 height 37
click at [977, 33] on div "button" at bounding box center [984, 26] width 26 height 26
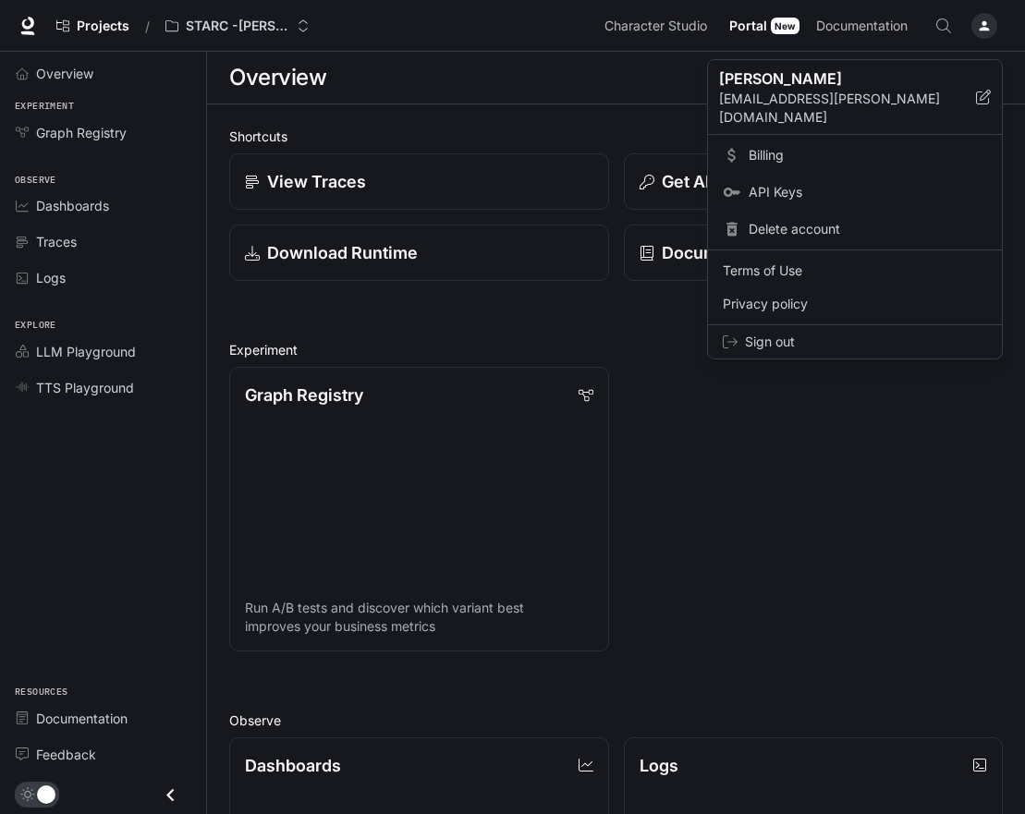
click at [820, 146] on span "Billing" at bounding box center [868, 155] width 238 height 18
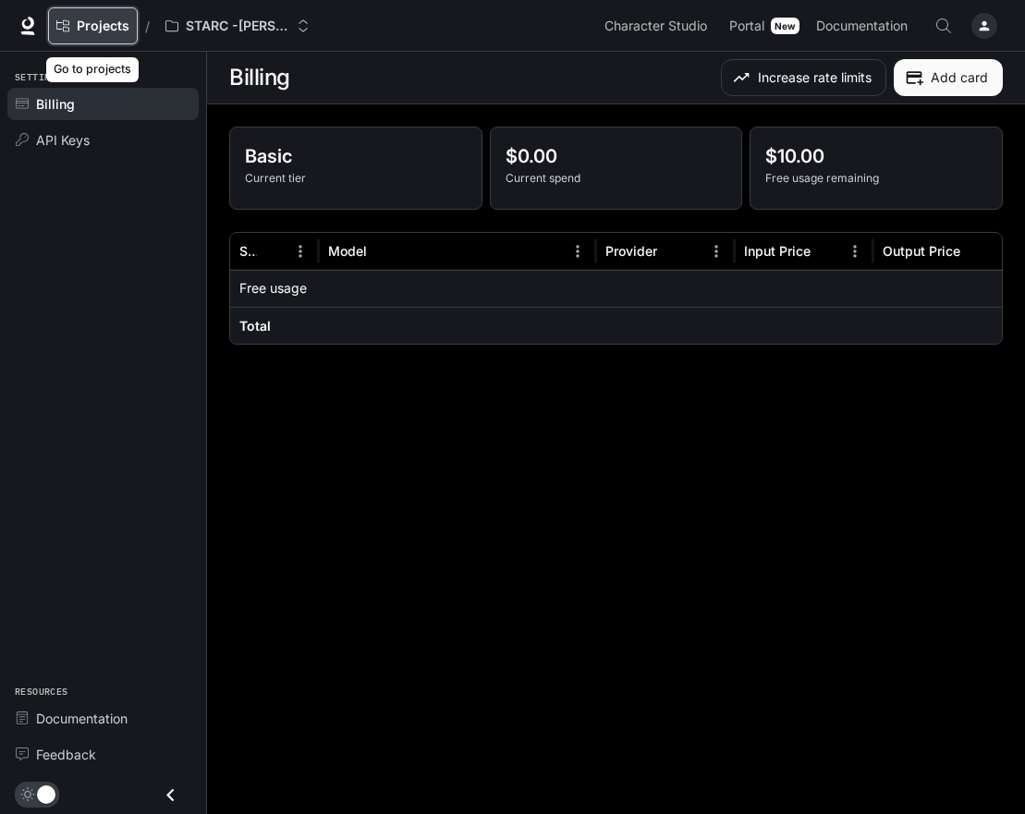
click at [81, 14] on link "Projects" at bounding box center [93, 25] width 90 height 37
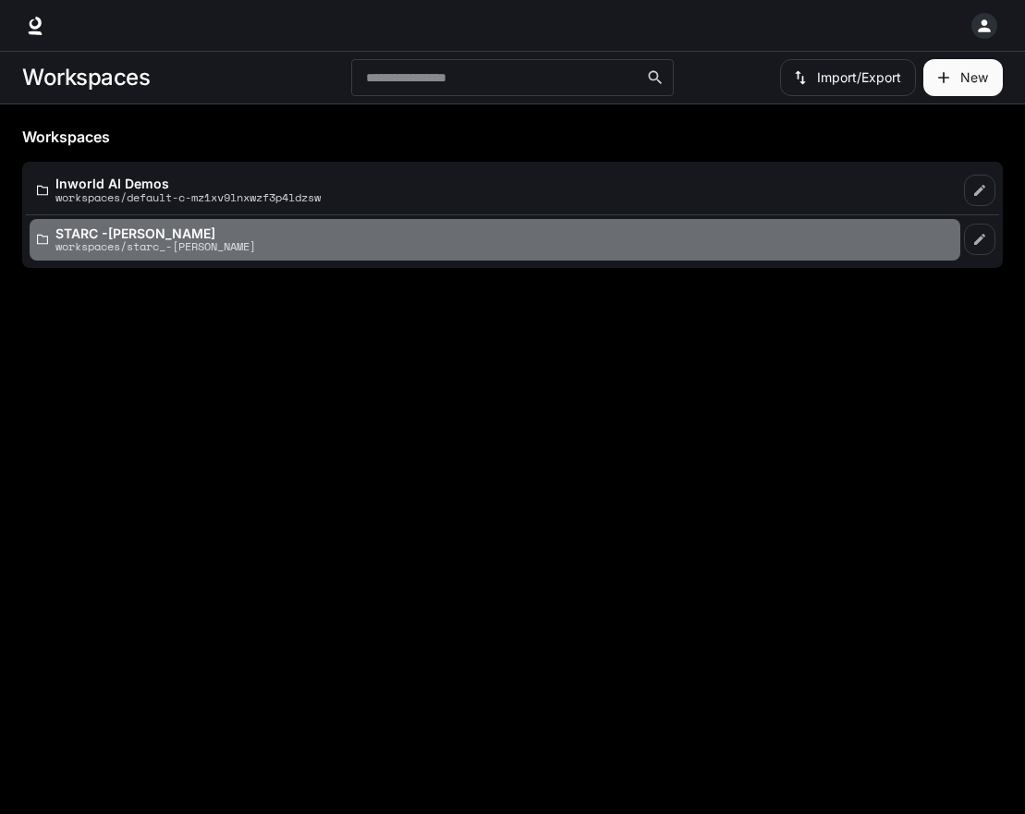
click at [329, 234] on div "STARC -Alex Ballard workspaces/starc_-alex_ballard" at bounding box center [495, 239] width 916 height 27
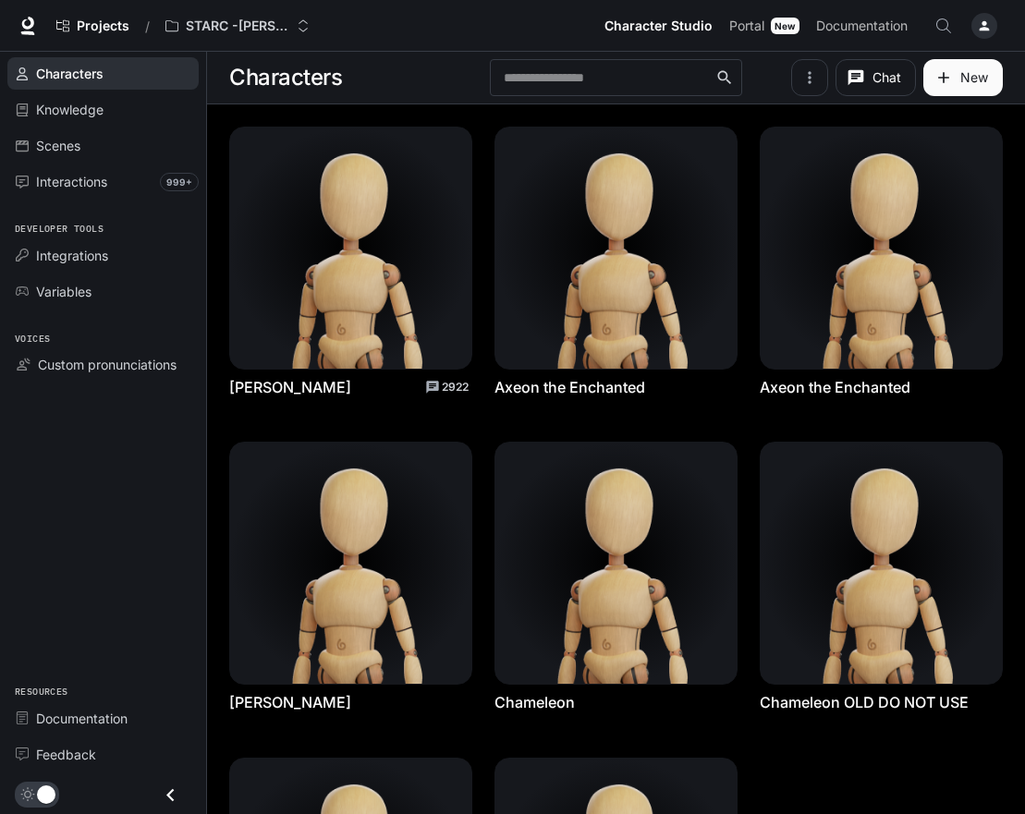
click at [992, 18] on div "button" at bounding box center [984, 26] width 26 height 26
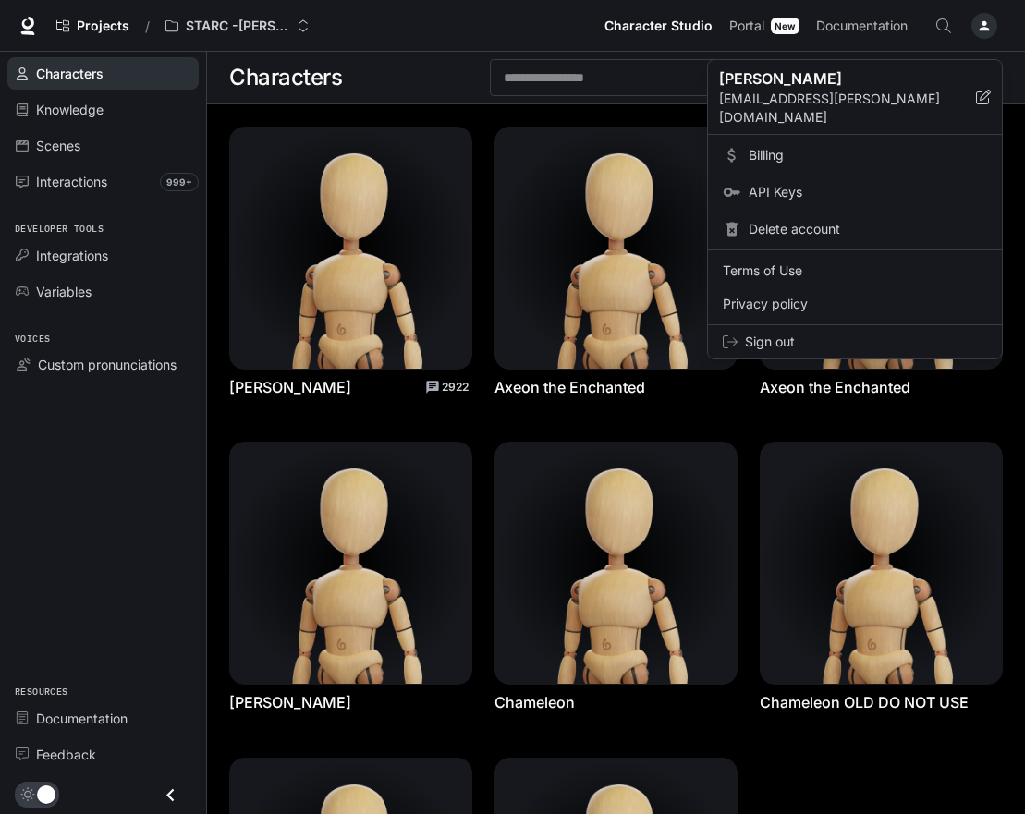
click at [106, 644] on div at bounding box center [512, 407] width 1025 height 814
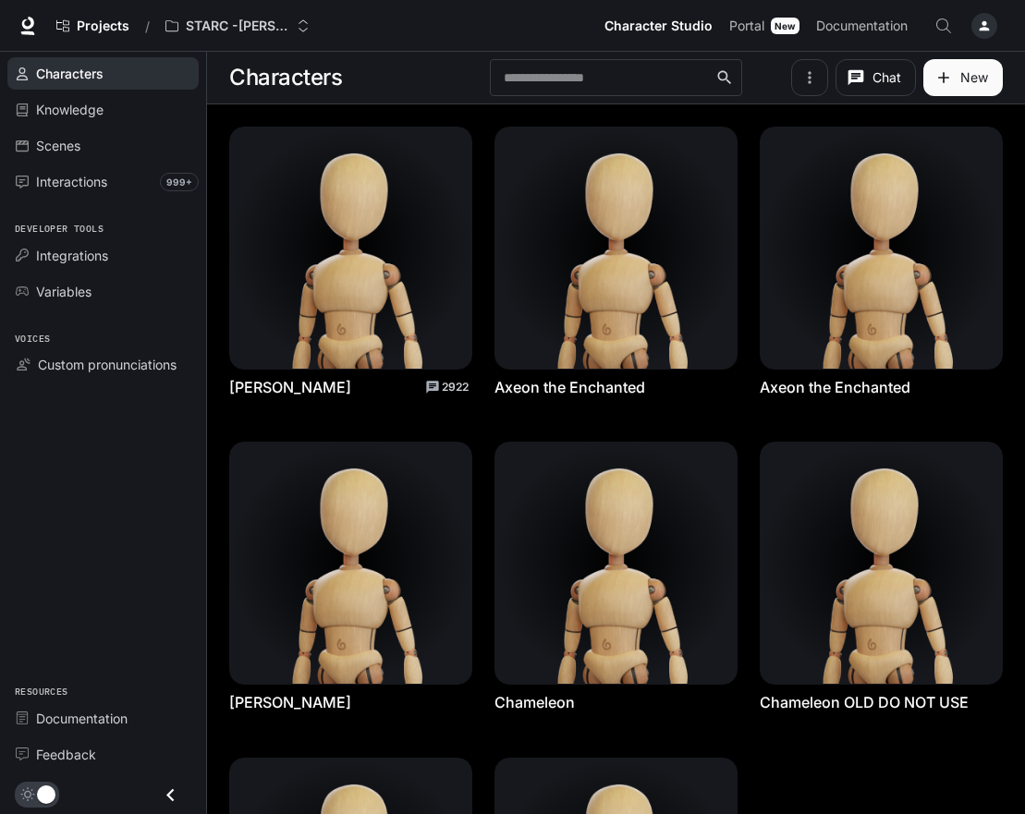
click at [33, 804] on span "main menu drawer" at bounding box center [37, 795] width 44 height 26
click at [103, 292] on div "Variables" at bounding box center [113, 291] width 154 height 19
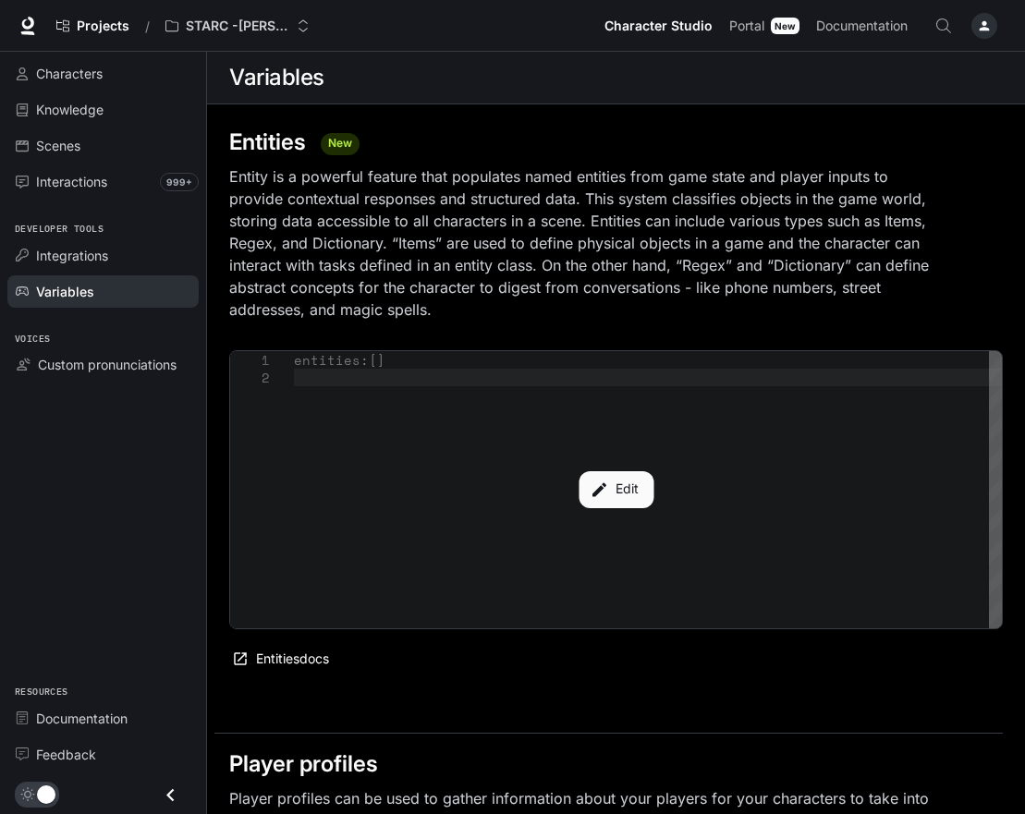
click at [969, 21] on button "button" at bounding box center [984, 25] width 37 height 37
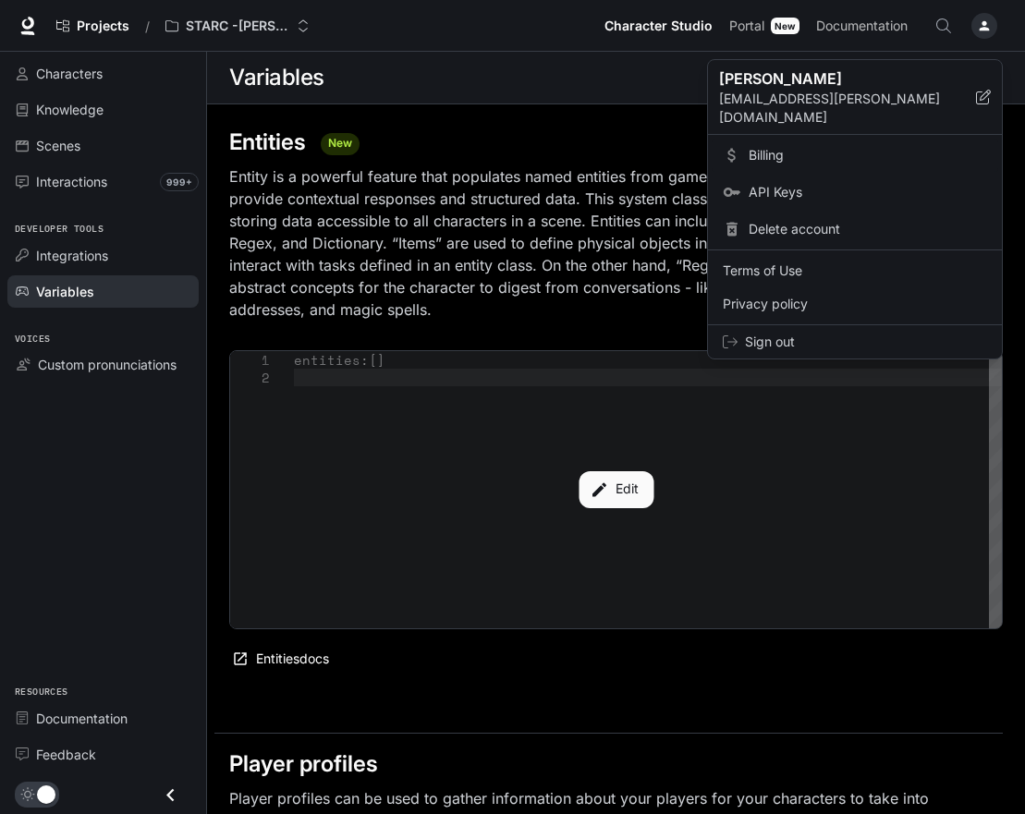
click at [753, 139] on link "Billing" at bounding box center [855, 155] width 287 height 33
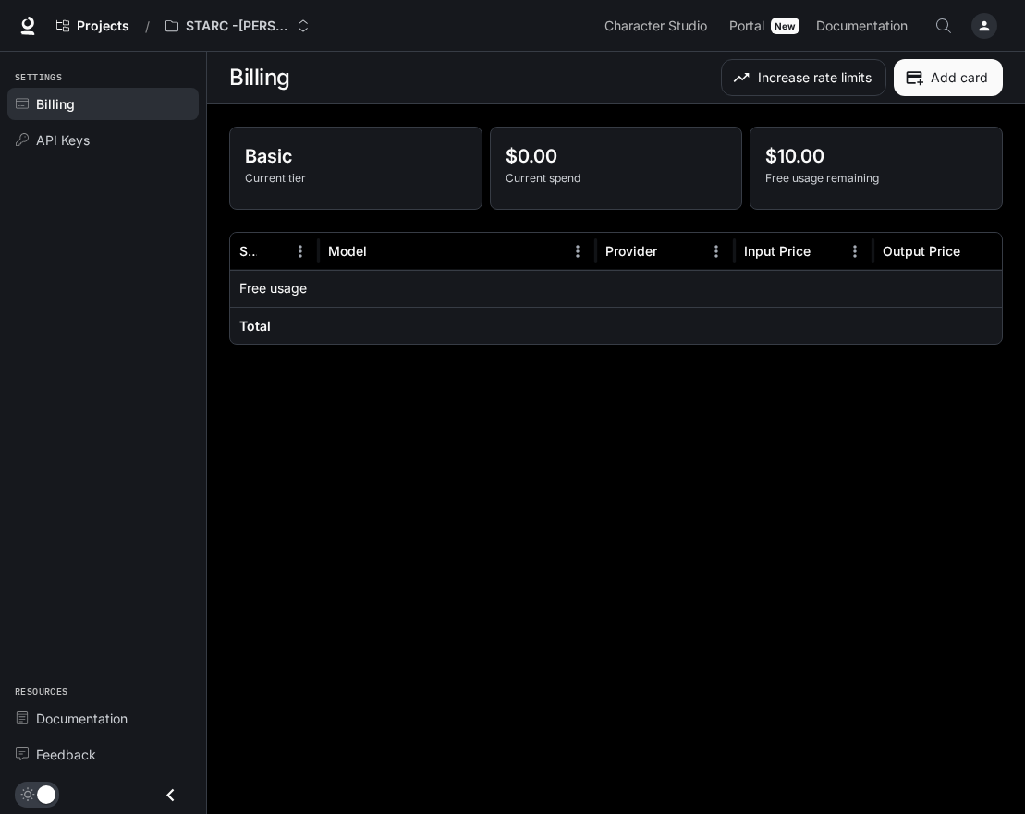
click at [698, 210] on div "Basic Current tier $0.00 Current spend $10.00 Free usage remaining Service Mode…" at bounding box center [616, 236] width 774 height 218
drag, startPoint x: 540, startPoint y: 162, endPoint x: 451, endPoint y: 155, distance: 89.0
click at [490, 155] on div "$0.00 Current spend" at bounding box center [616, 168] width 253 height 83
click at [798, 67] on button "Increase rate limits" at bounding box center [803, 77] width 165 height 37
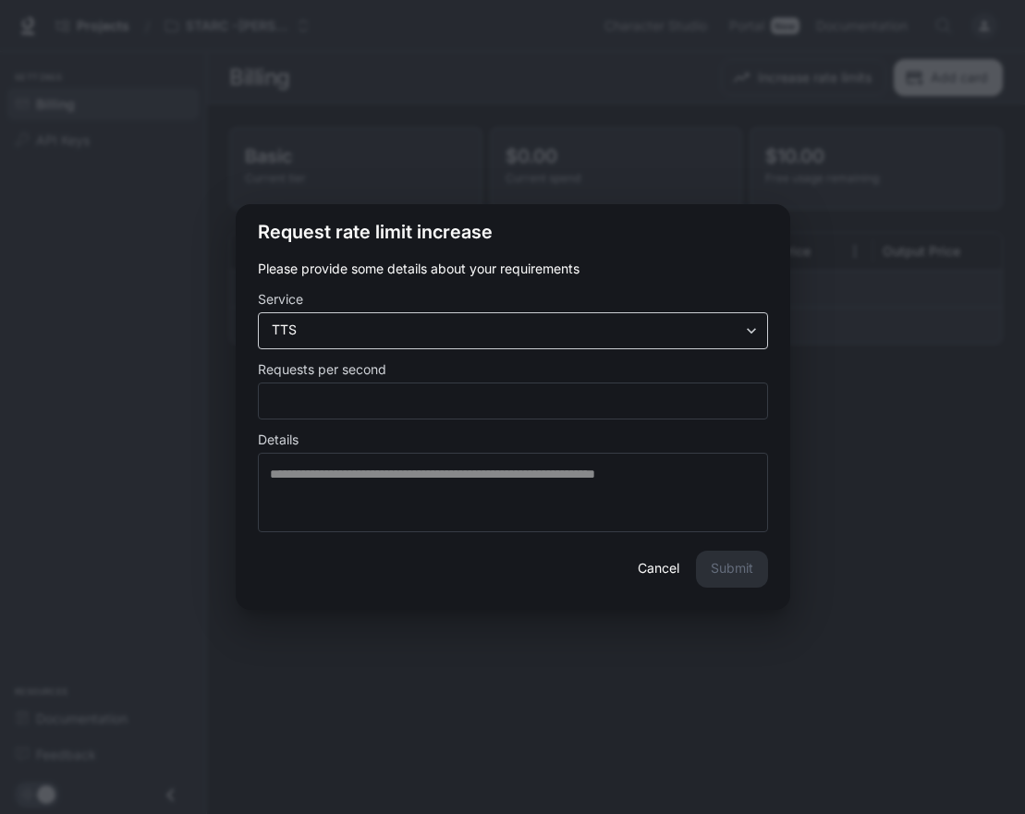
click at [556, 340] on div "TTS *** ​" at bounding box center [513, 330] width 510 height 37
click at [640, 582] on button "Cancel" at bounding box center [658, 569] width 59 height 37
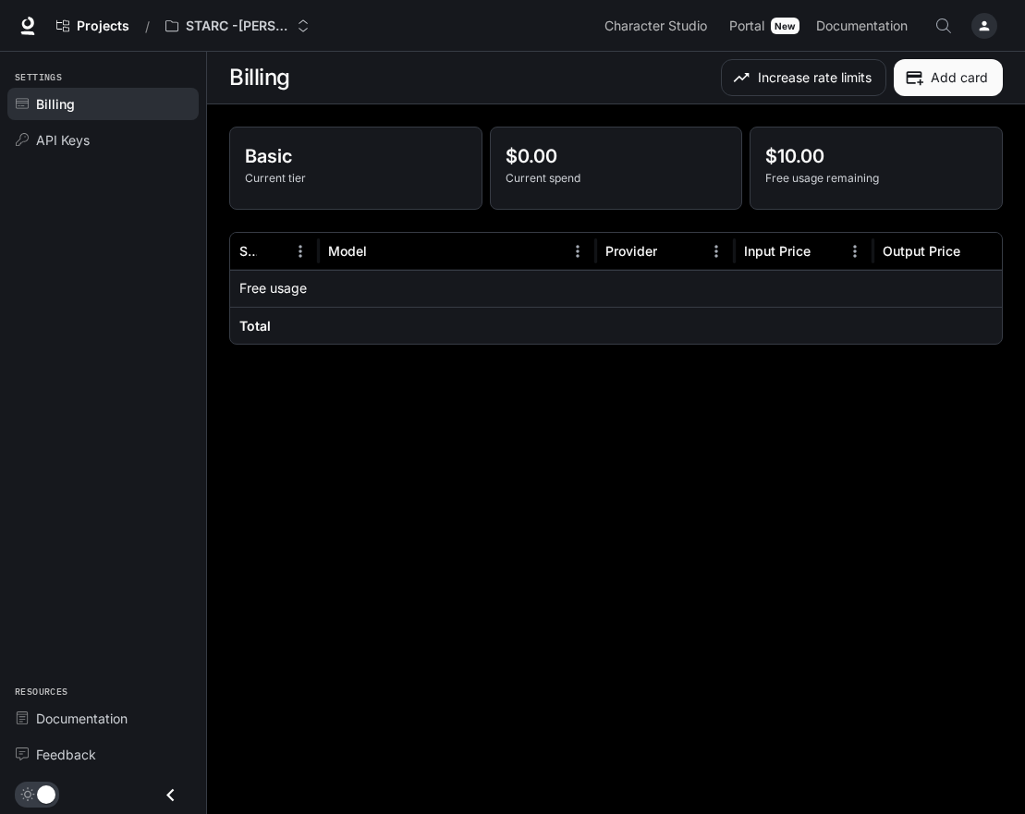
click at [953, 75] on button "Add card" at bounding box center [948, 77] width 109 height 37
drag, startPoint x: 280, startPoint y: 285, endPoint x: 219, endPoint y: 277, distance: 61.4
click at [267, 286] on p "Free usage" at bounding box center [272, 288] width 67 height 18
click at [340, 244] on div "Model" at bounding box center [446, 251] width 236 height 36
click at [340, 244] on div "Model" at bounding box center [347, 251] width 39 height 16
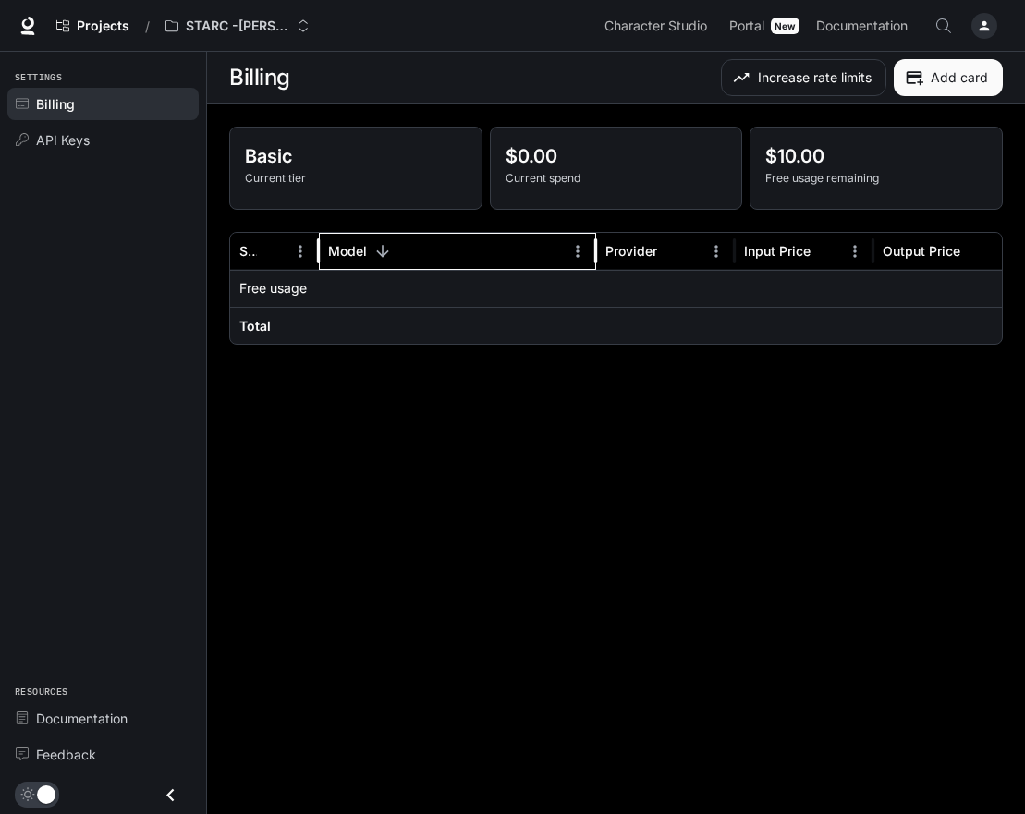
click at [341, 245] on div "Model" at bounding box center [347, 251] width 39 height 16
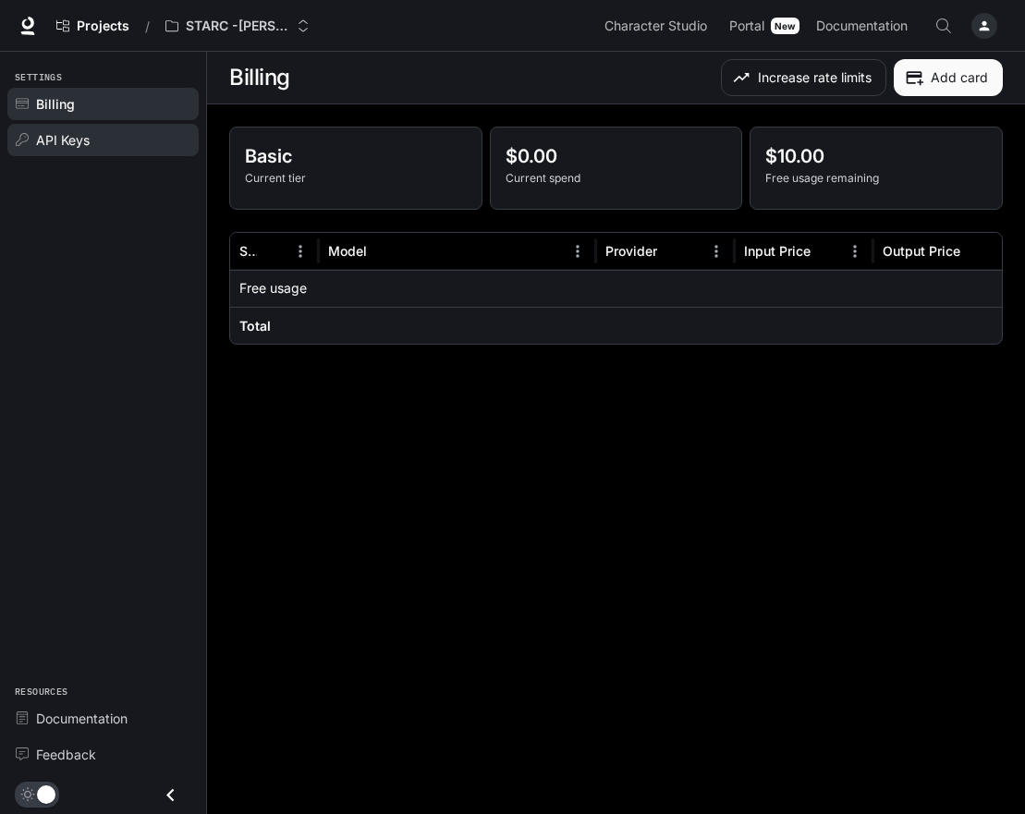
click at [32, 131] on link "API Keys" at bounding box center [102, 140] width 191 height 32
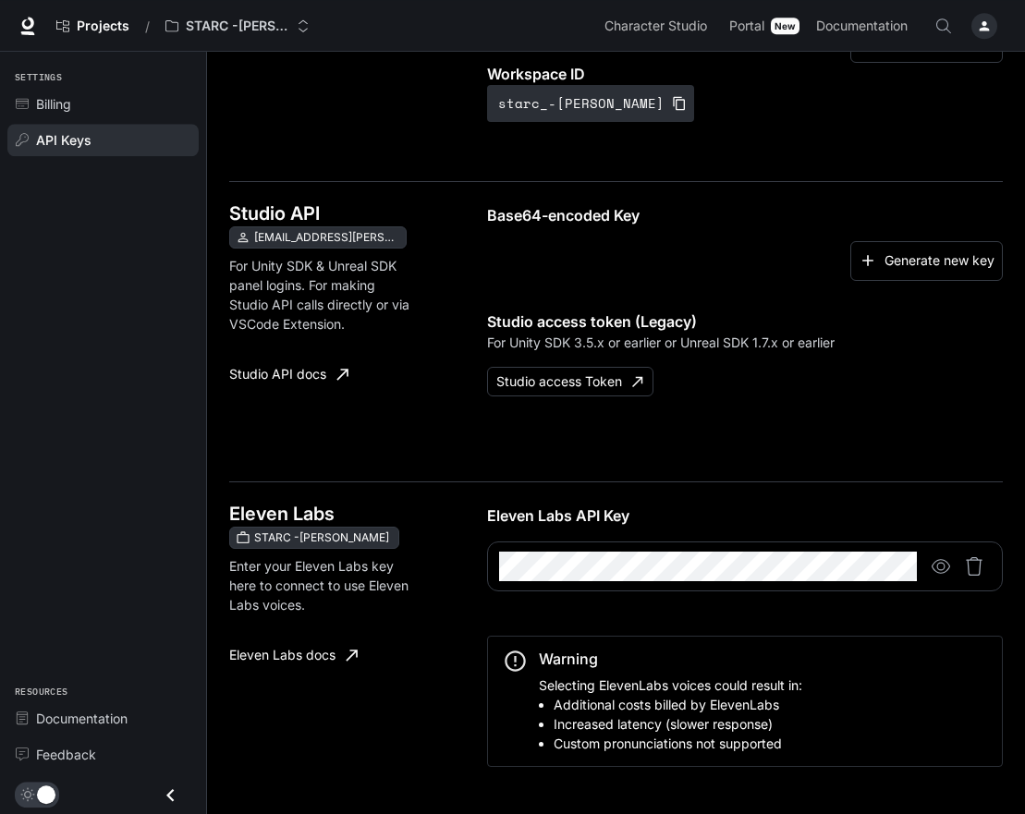
scroll to position [337, 0]
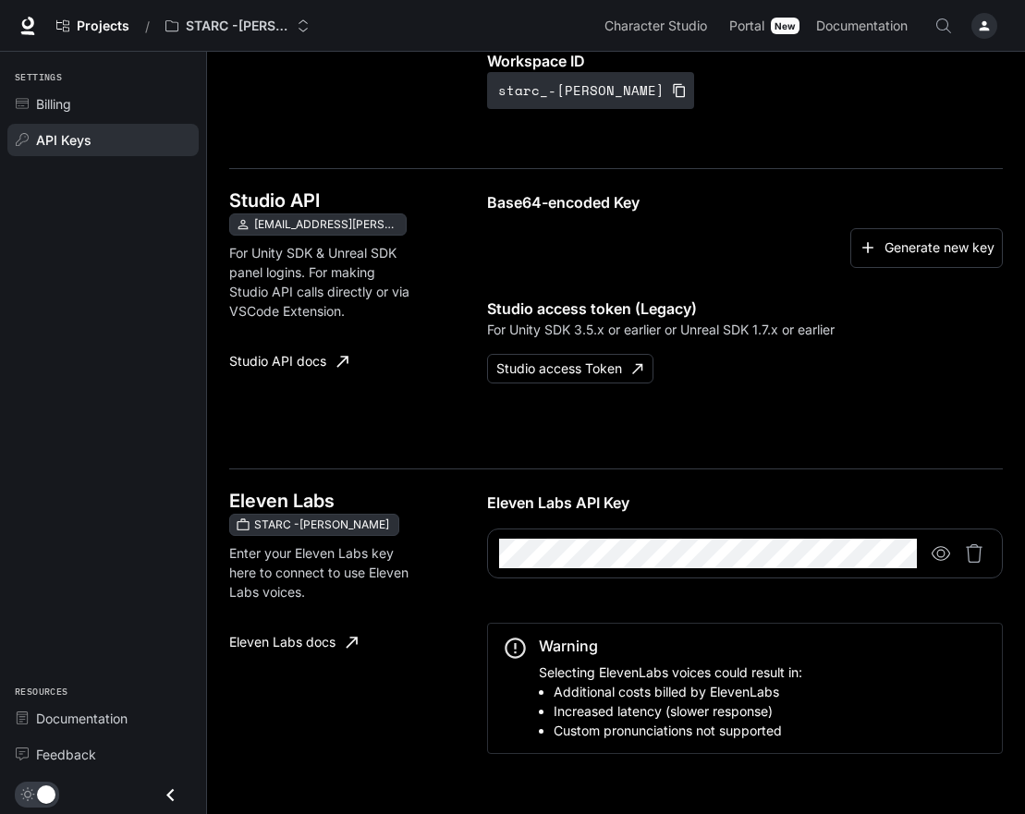
click at [939, 544] on icon "button" at bounding box center [941, 553] width 18 height 18
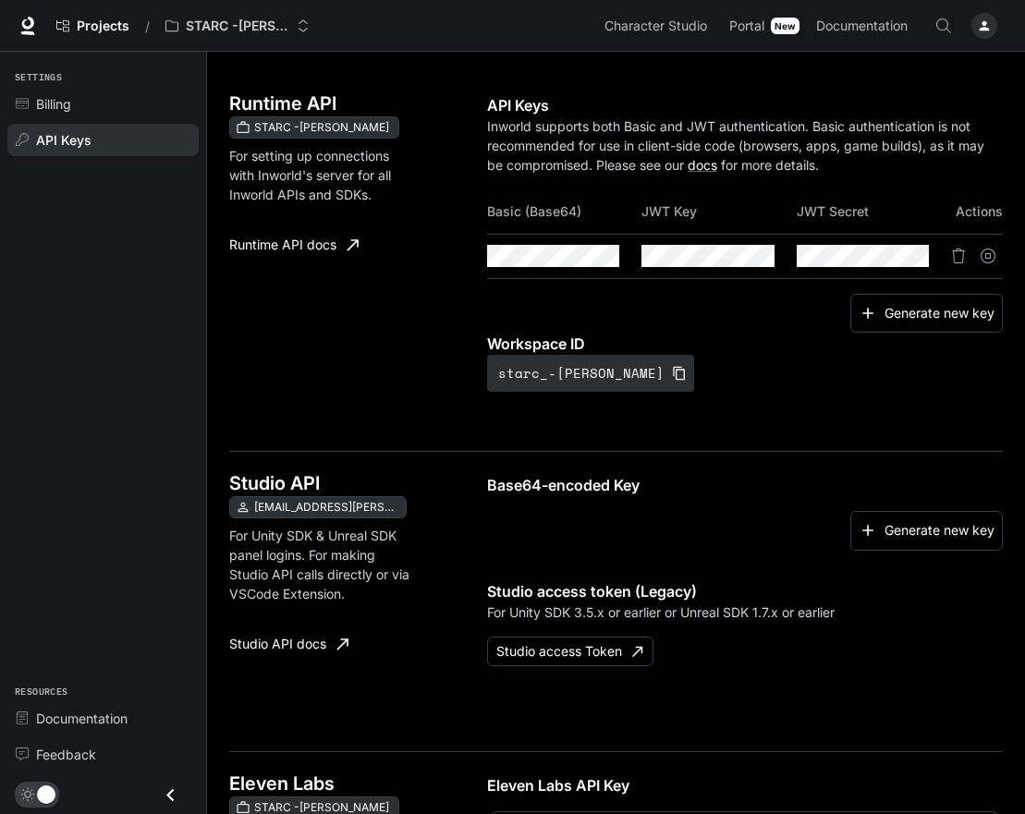
scroll to position [0, 0]
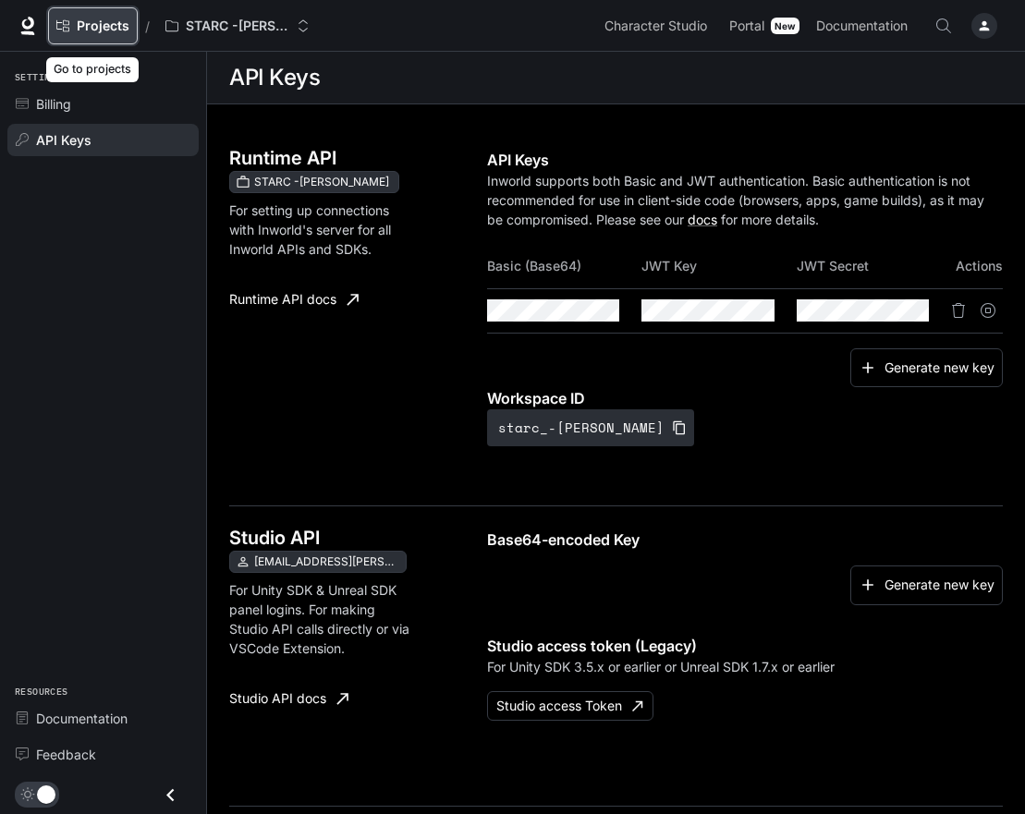
click at [100, 28] on span "Projects" at bounding box center [103, 26] width 53 height 16
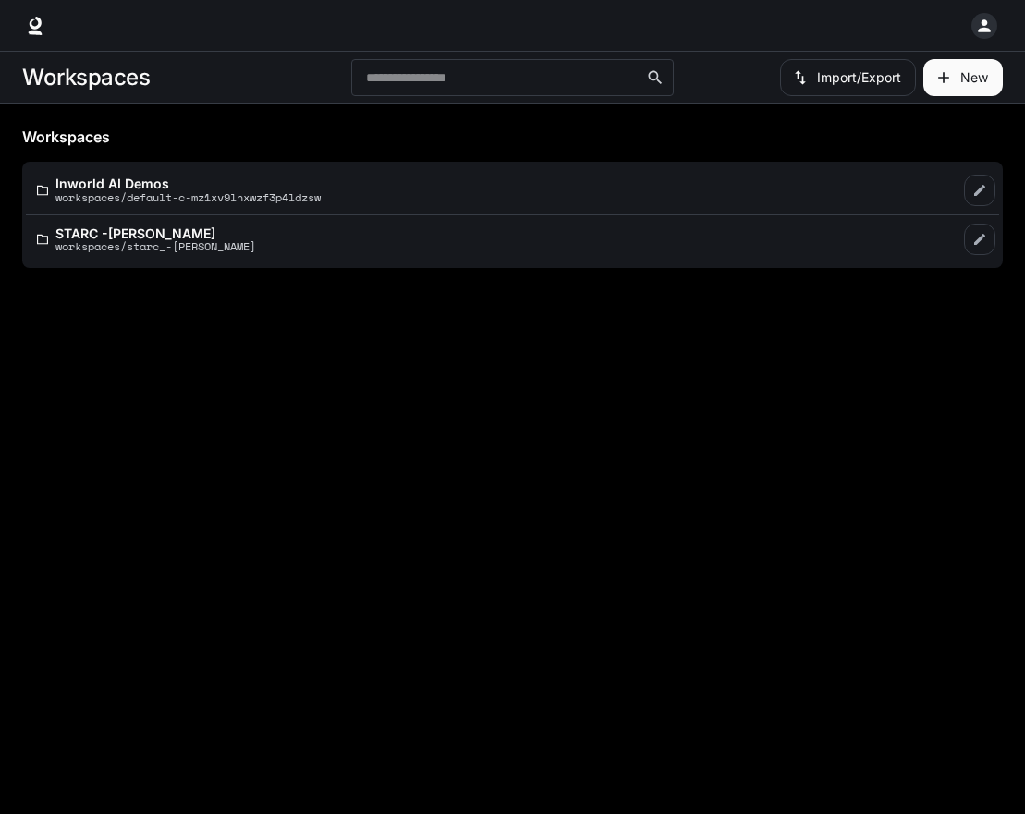
click at [966, 32] on button "button" at bounding box center [984, 25] width 37 height 37
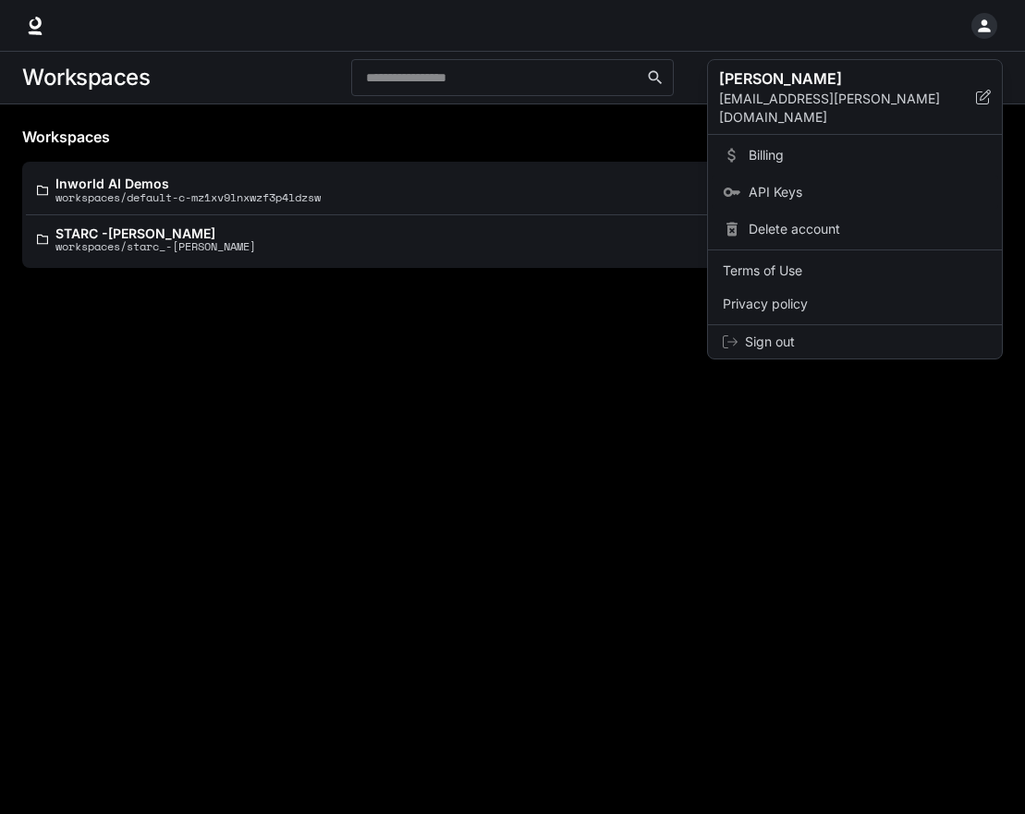
click at [790, 176] on link "API Keys" at bounding box center [855, 192] width 287 height 33
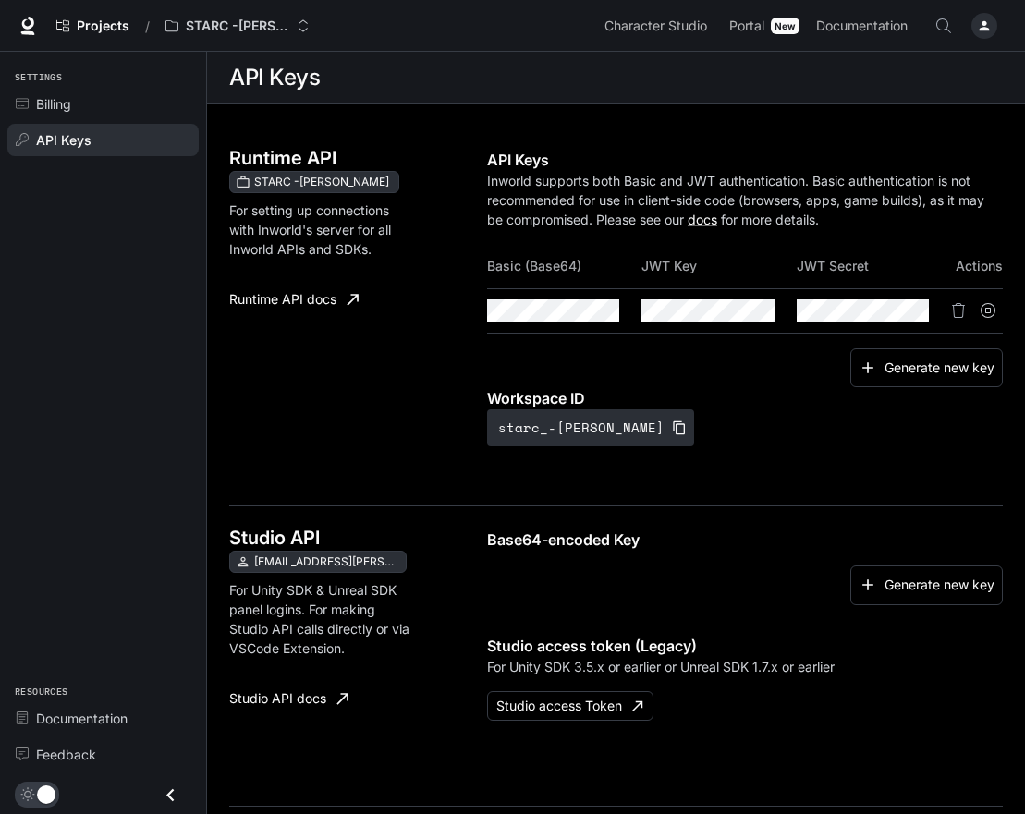
click at [989, 299] on button "Suspend API key" at bounding box center [988, 311] width 30 height 30
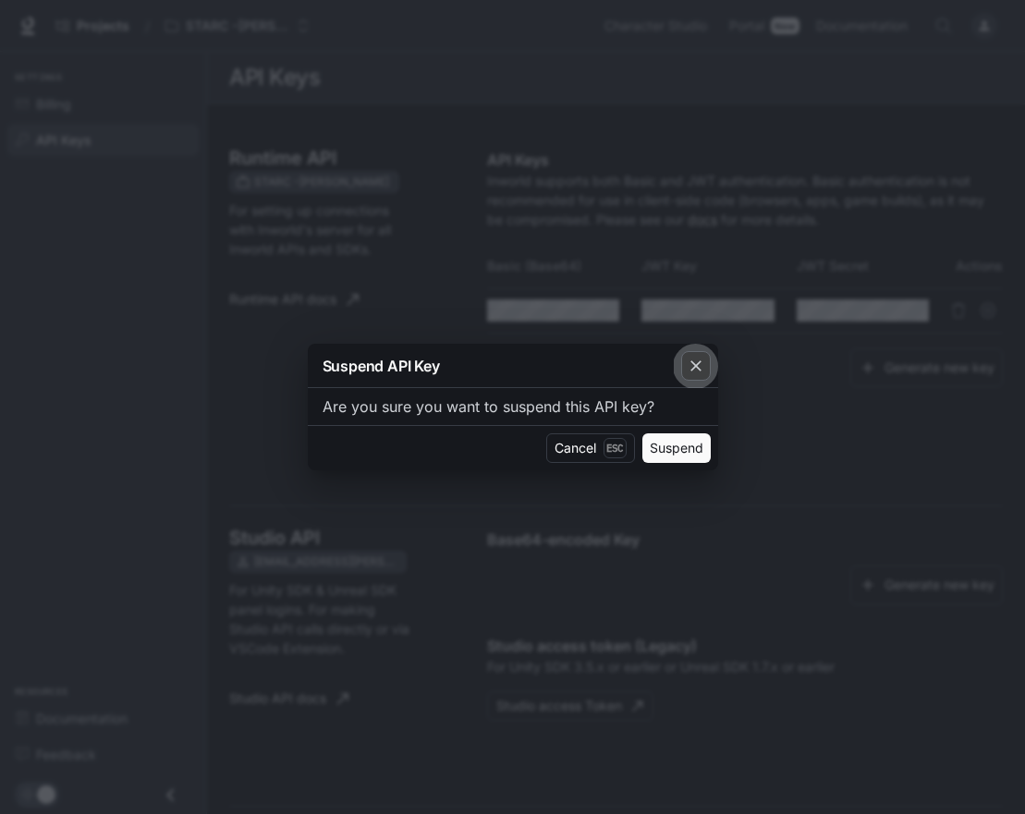
click at [697, 369] on icon "button" at bounding box center [696, 366] width 18 height 18
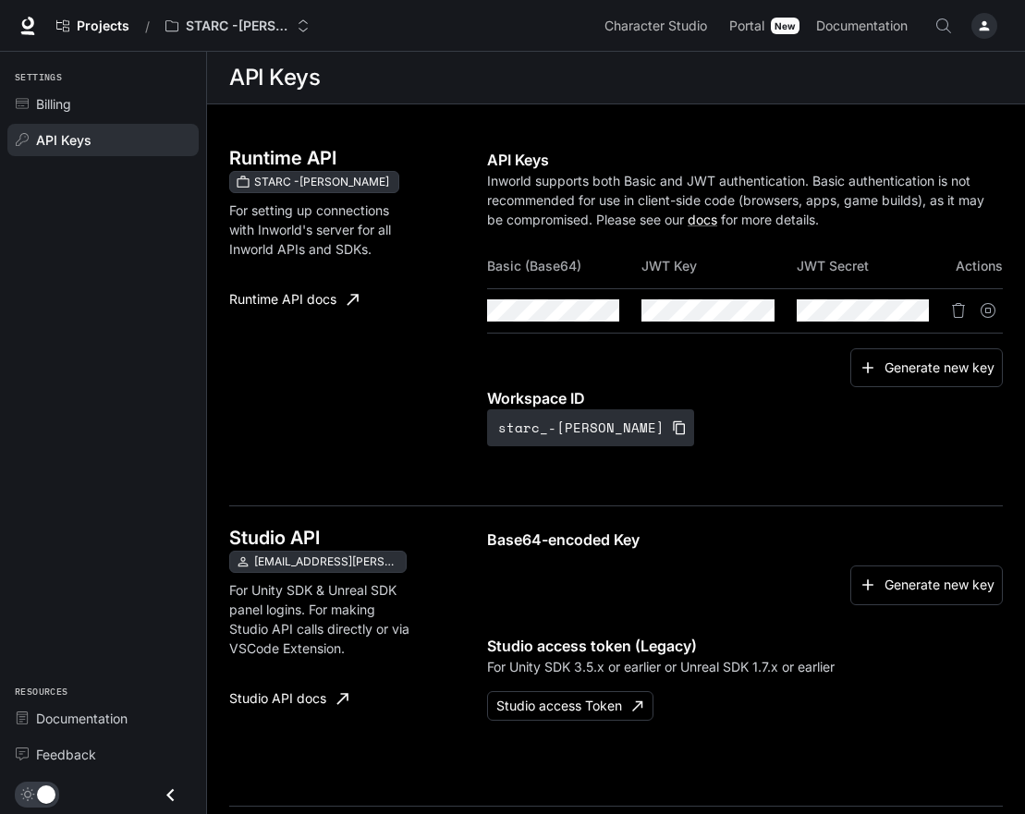
click at [172, 446] on div "Settings Billing API Keys Resources Documentation Feedback" at bounding box center [103, 433] width 206 height 762
